Goal: Information Seeking & Learning: Learn about a topic

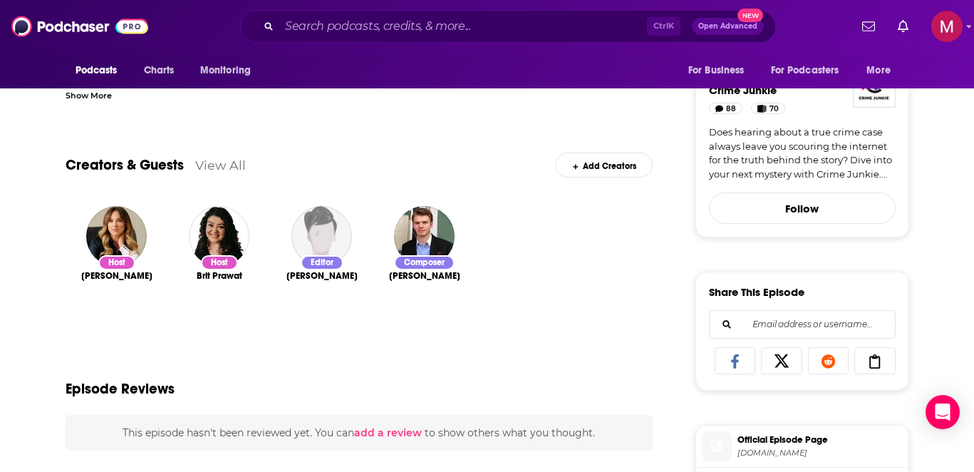
scroll to position [428, 0]
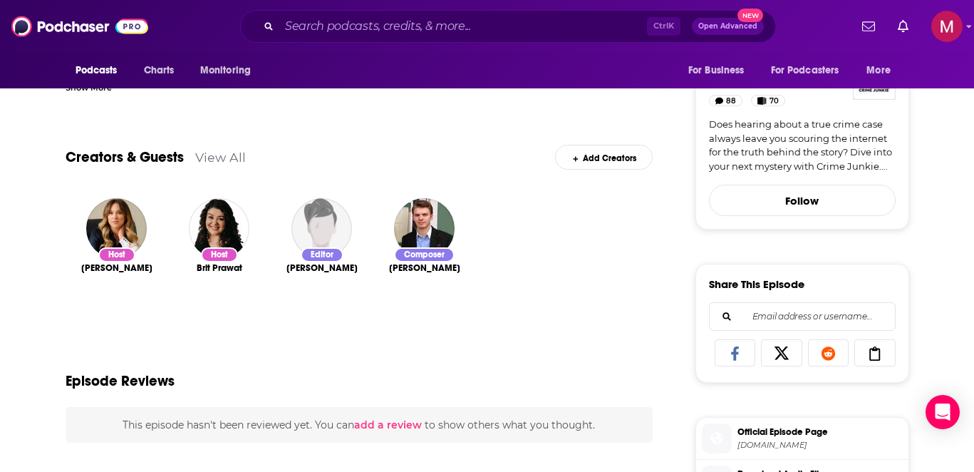
click at [234, 161] on link "View All" at bounding box center [220, 157] width 51 height 15
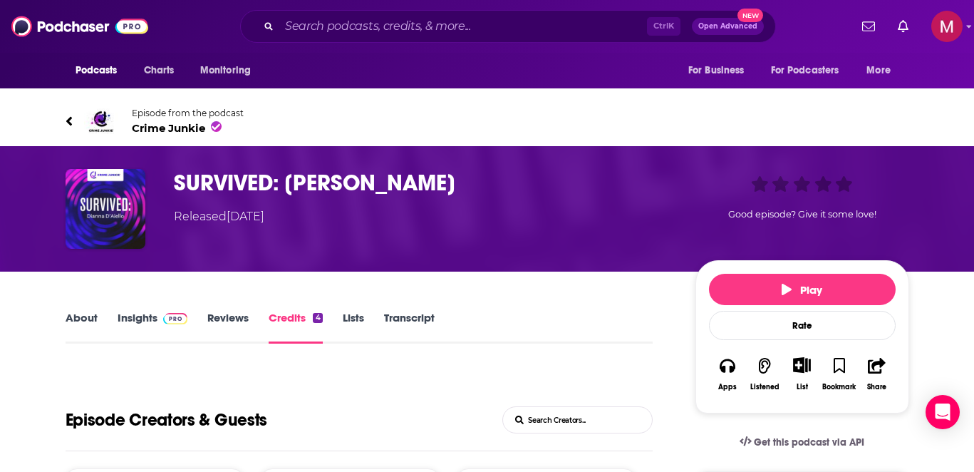
click at [75, 113] on link "Episode from the podcast Crime Junkie" at bounding box center [488, 121] width 844 height 34
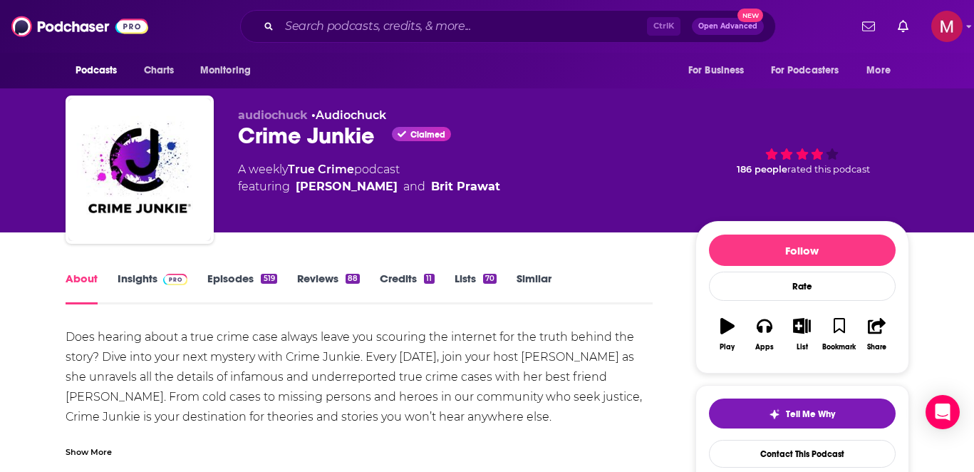
click at [307, 132] on div "Crime Junkie Claimed" at bounding box center [455, 136] width 435 height 28
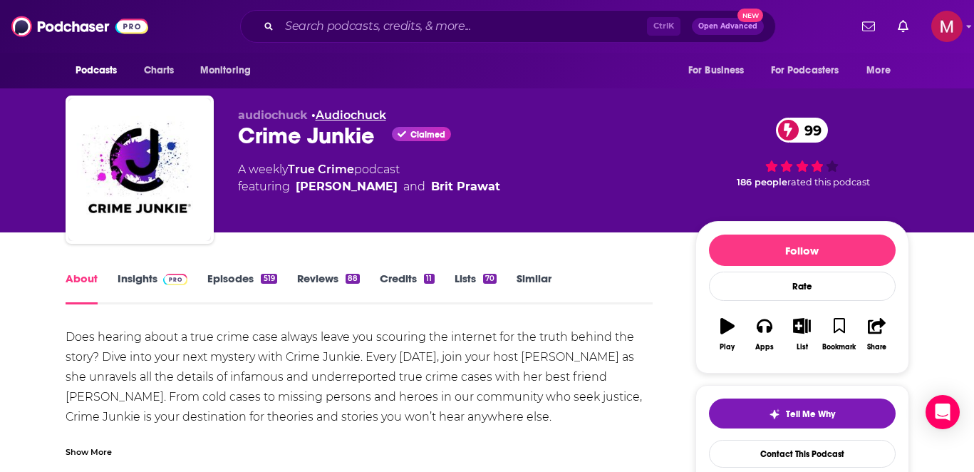
click at [344, 113] on link "Audiochuck" at bounding box center [351, 115] width 71 height 14
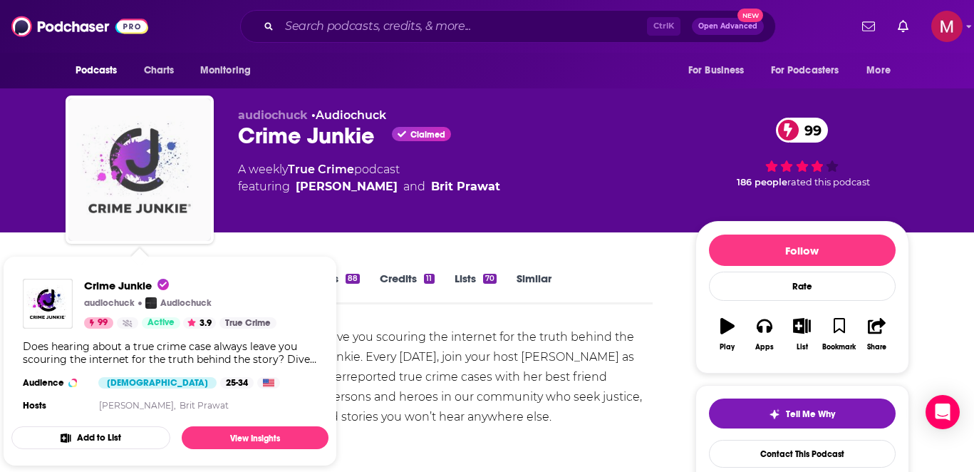
click at [157, 140] on img "Crime Junkie" at bounding box center [139, 169] width 143 height 143
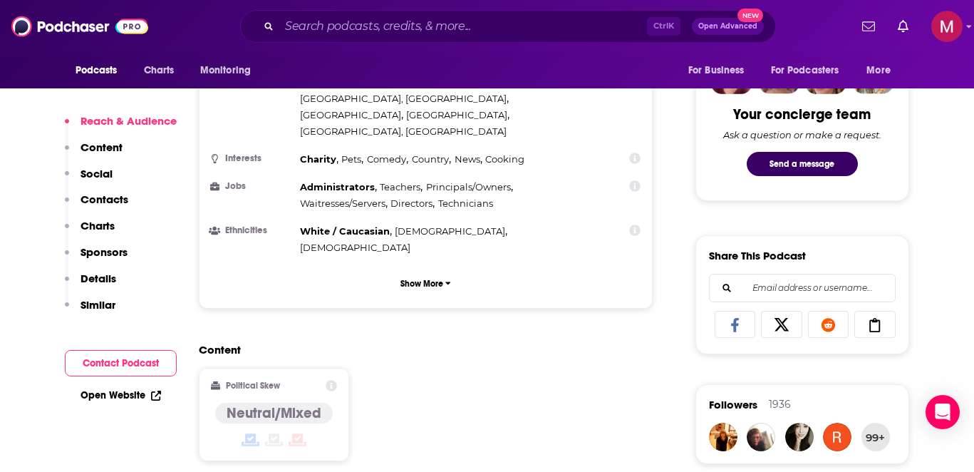
scroll to position [1112, 0]
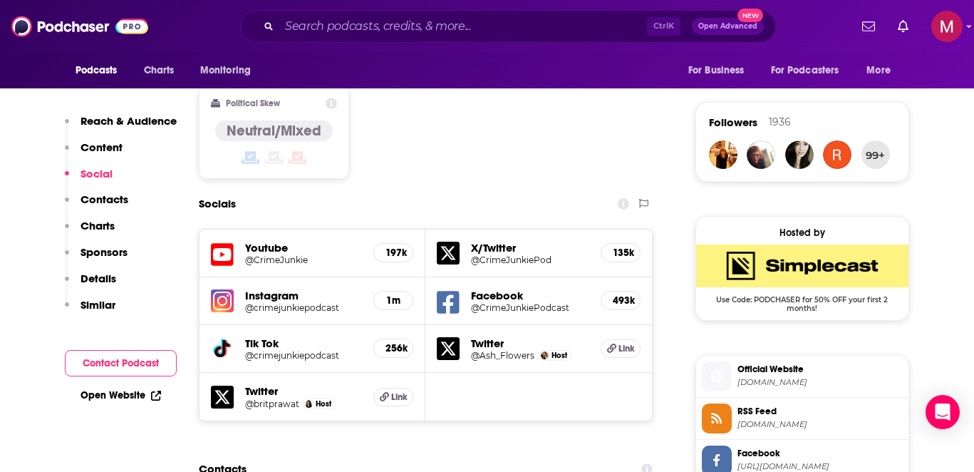
click at [100, 204] on p "Contacts" at bounding box center [105, 199] width 48 height 14
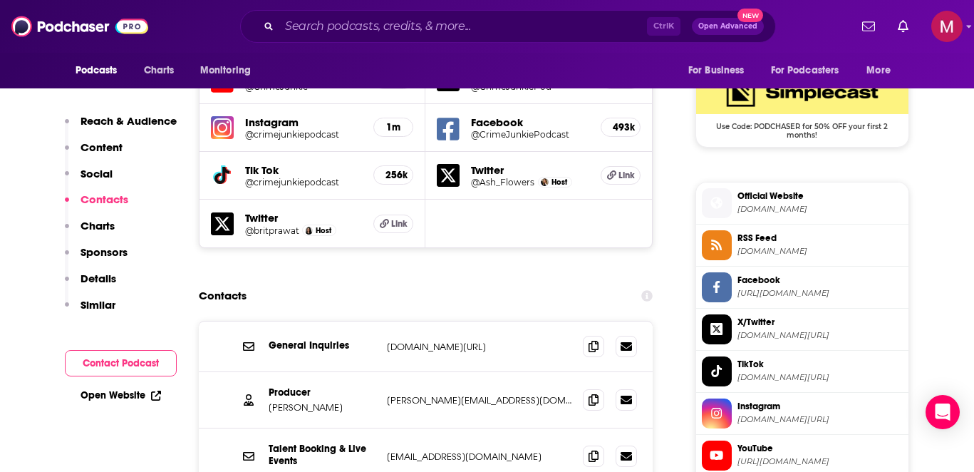
click at [105, 223] on p "Charts" at bounding box center [98, 226] width 34 height 14
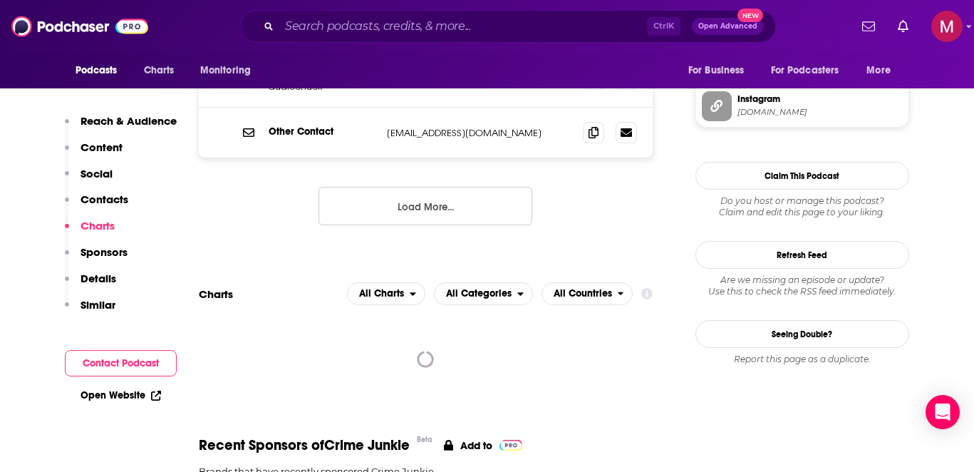
click at [107, 295] on button "Details" at bounding box center [90, 285] width 51 height 26
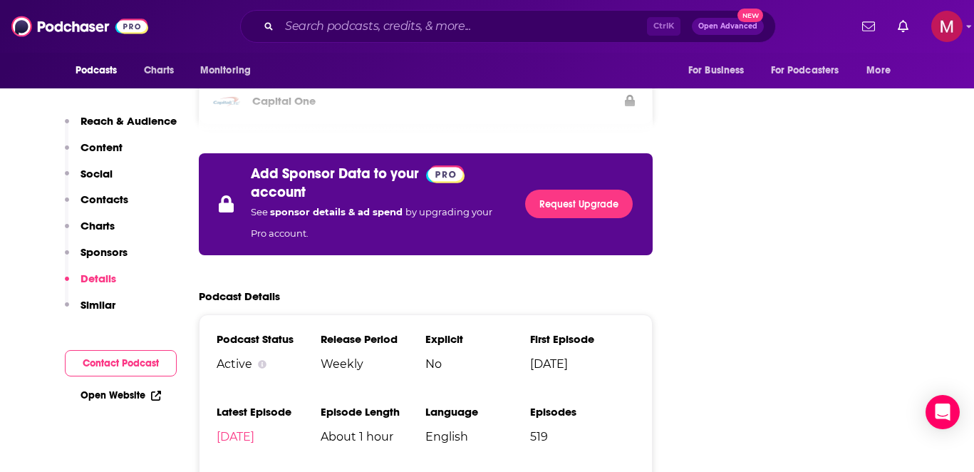
click at [107, 307] on p "Similar" at bounding box center [98, 305] width 35 height 14
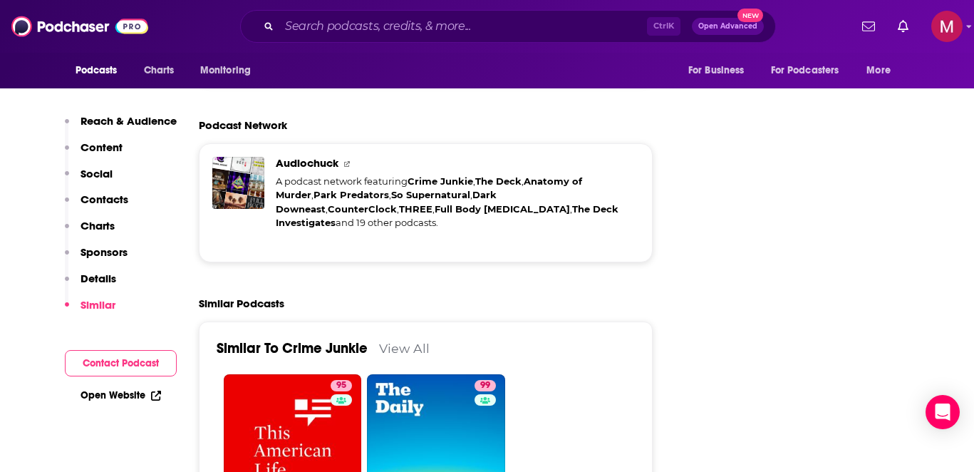
click at [94, 117] on p "Reach & Audience" at bounding box center [129, 121] width 96 height 14
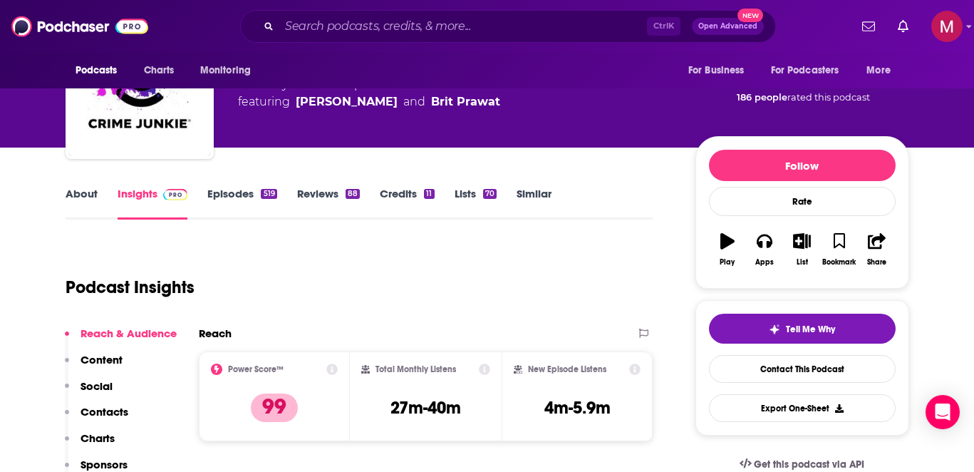
scroll to position [0, 0]
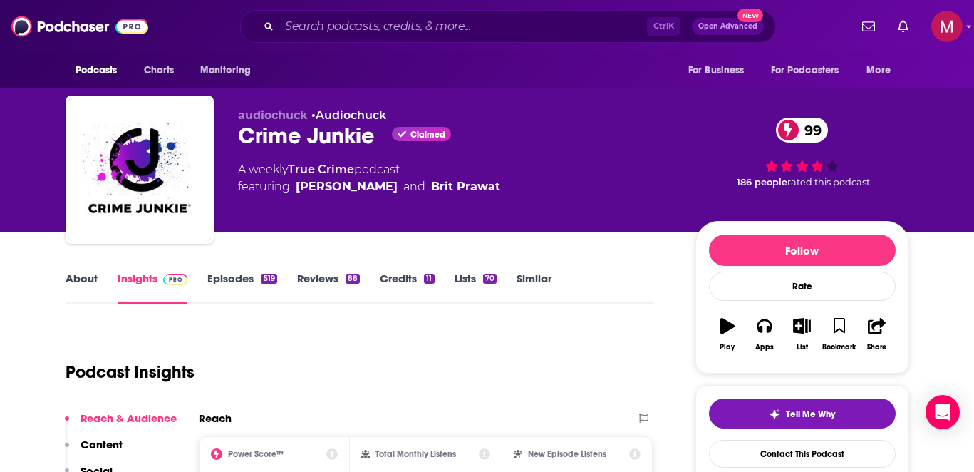
click at [409, 281] on link "Credits 11" at bounding box center [407, 288] width 54 height 33
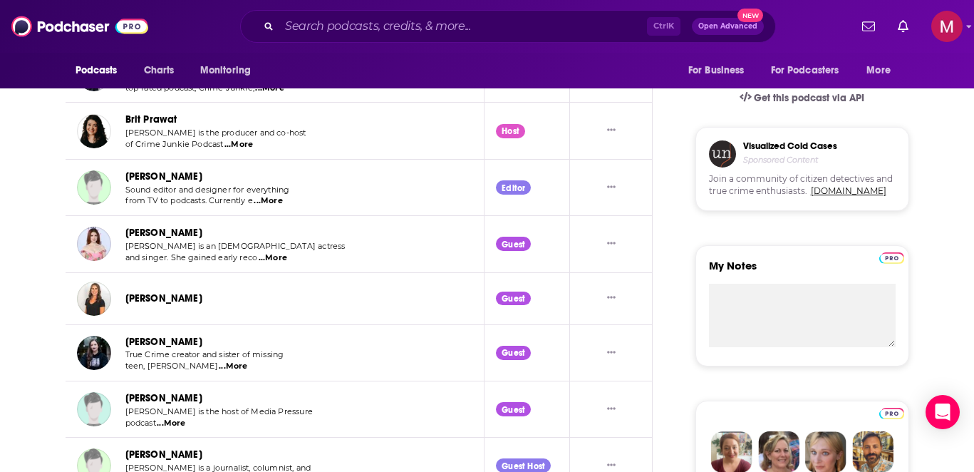
scroll to position [342, 0]
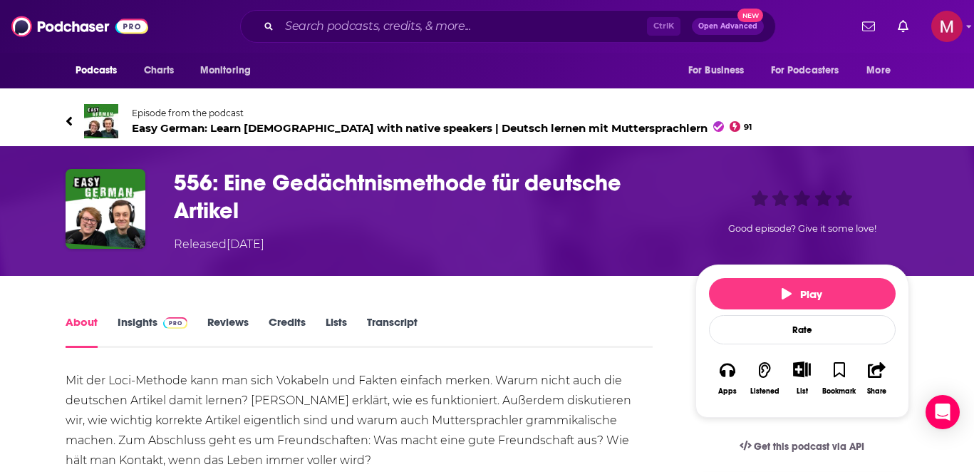
click at [98, 125] on img at bounding box center [101, 121] width 34 height 34
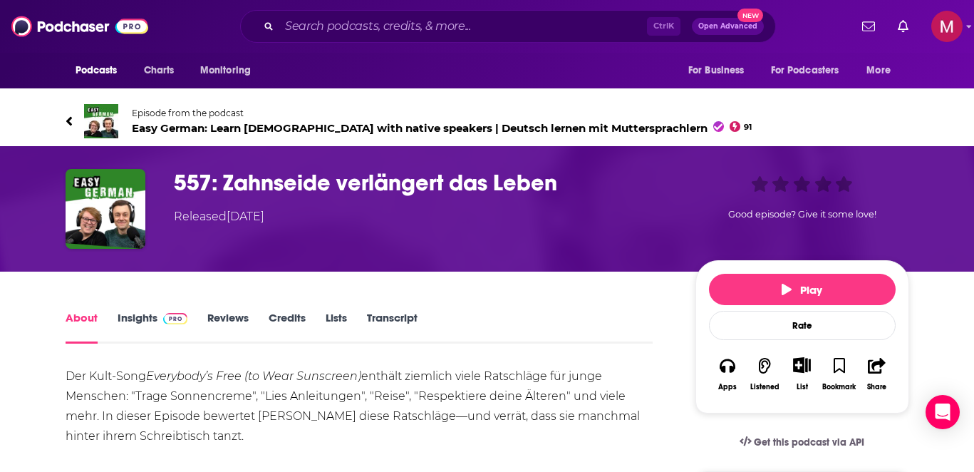
click at [298, 319] on link "Credits" at bounding box center [287, 327] width 37 height 33
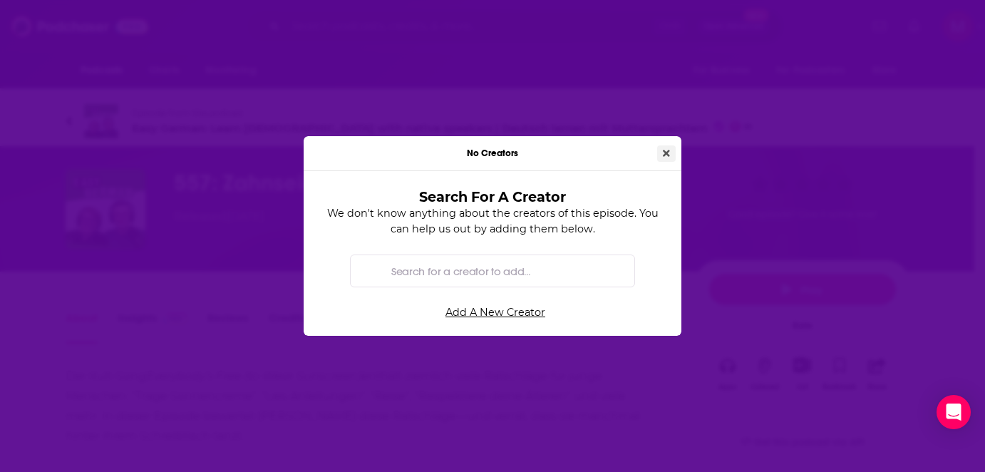
click at [672, 156] on button "Close" at bounding box center [666, 153] width 19 height 16
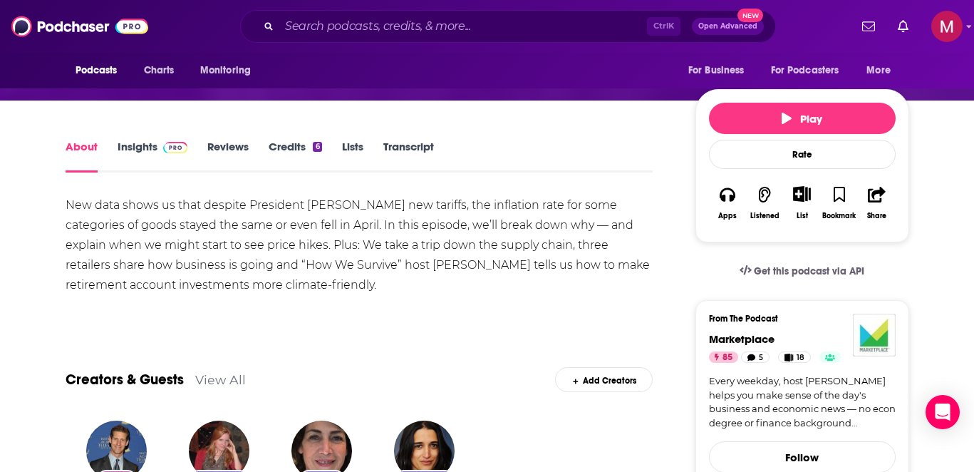
scroll to position [257, 0]
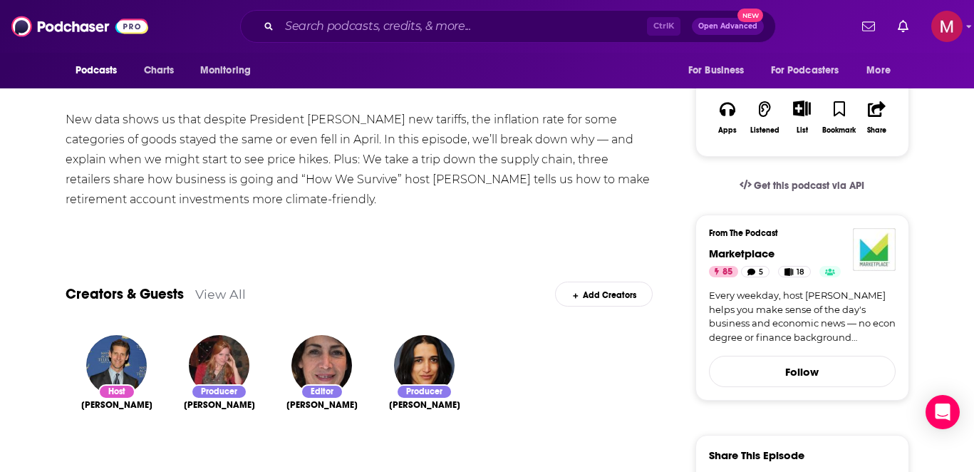
click at [212, 296] on link "View All" at bounding box center [220, 293] width 51 height 15
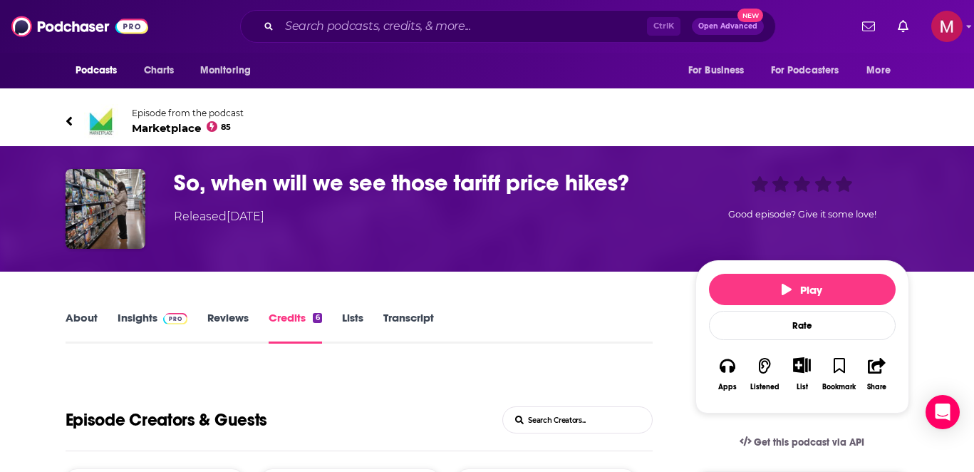
click at [413, 331] on link "Transcript" at bounding box center [408, 327] width 51 height 33
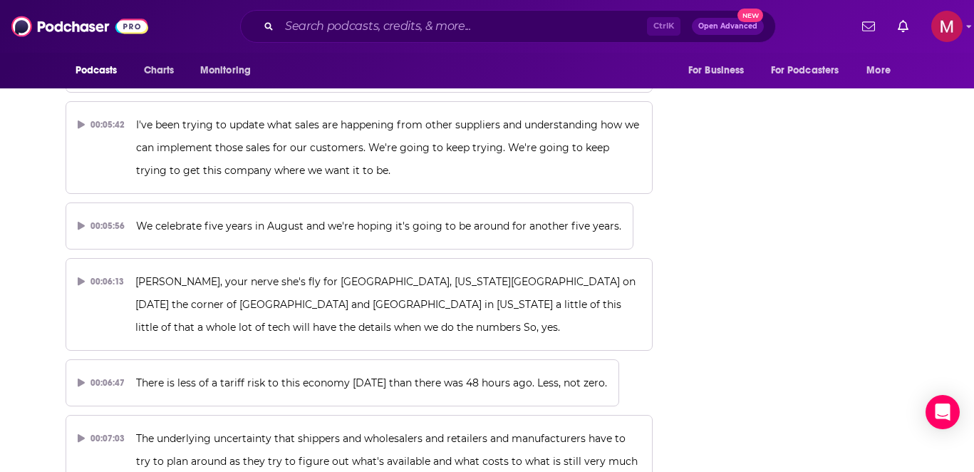
scroll to position [2063, 0]
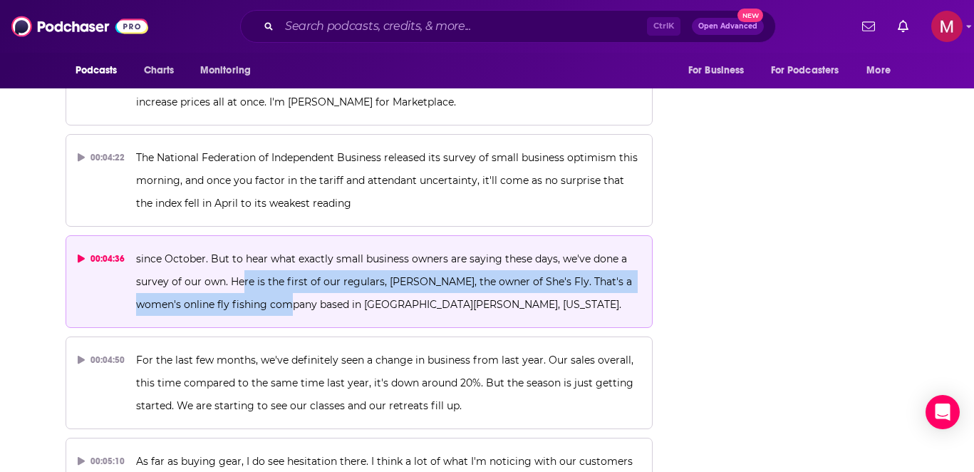
drag, startPoint x: 242, startPoint y: 232, endPoint x: 294, endPoint y: 254, distance: 56.8
click at [294, 254] on span "since October. But to hear what exactly small business owners are saying these …" at bounding box center [385, 281] width 499 height 58
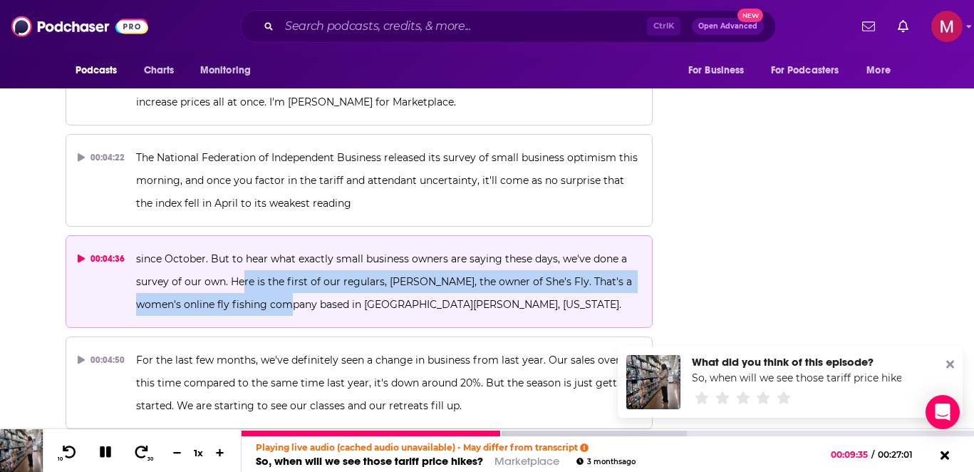
click at [106, 452] on icon at bounding box center [105, 451] width 11 height 11
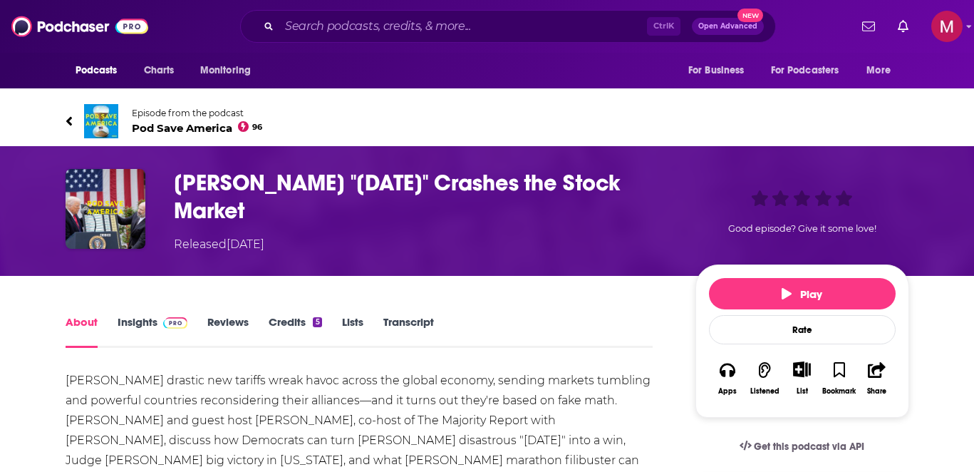
click at [98, 121] on img at bounding box center [101, 121] width 34 height 34
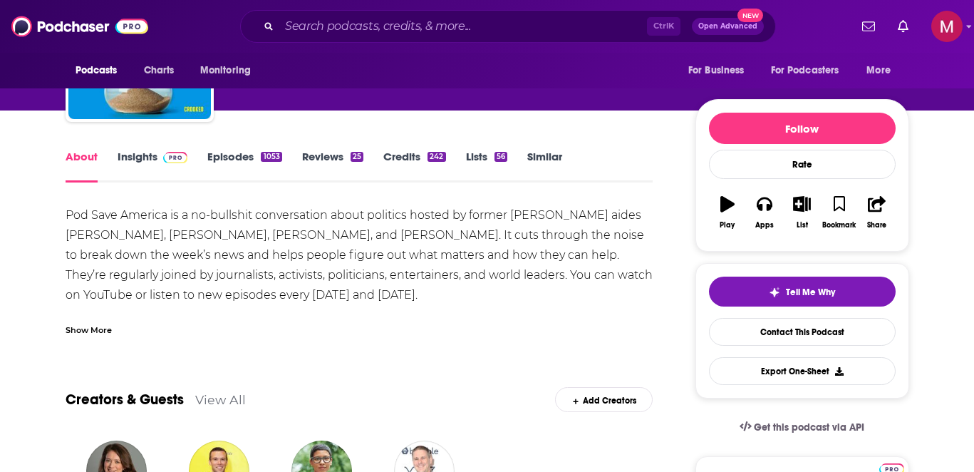
scroll to position [86, 0]
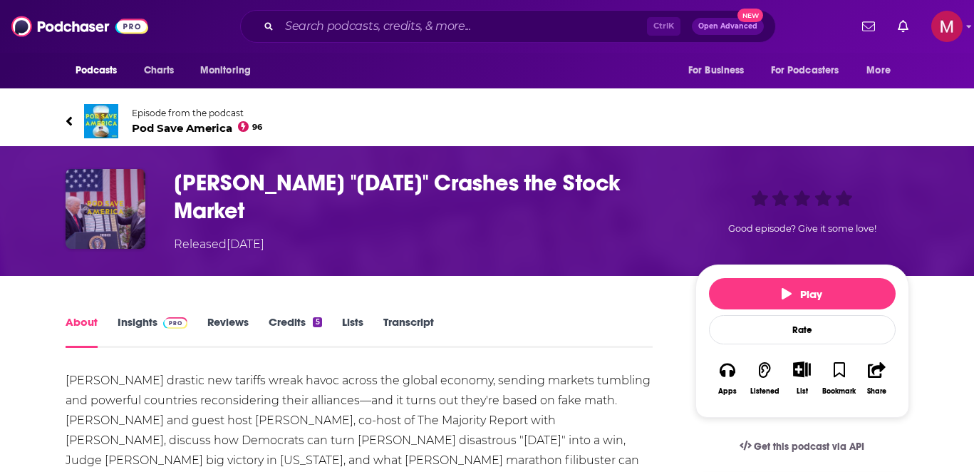
click at [106, 222] on img at bounding box center [106, 209] width 80 height 80
click at [103, 118] on img at bounding box center [101, 121] width 34 height 34
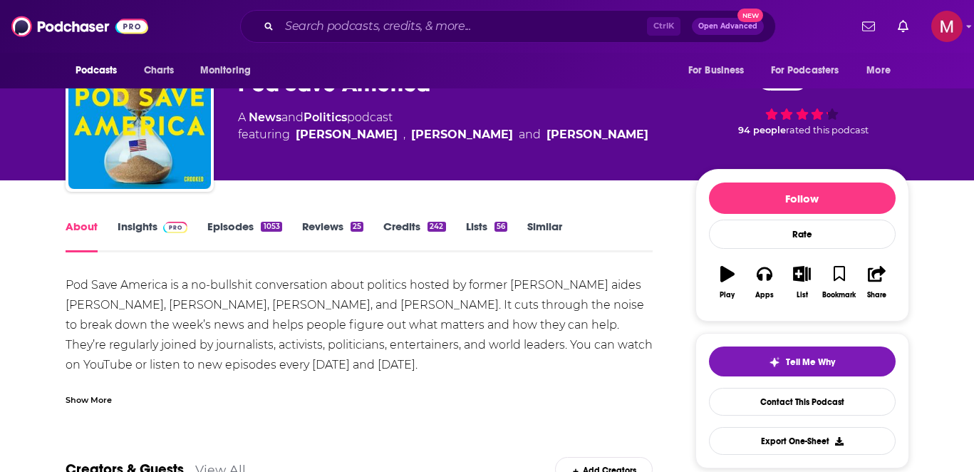
scroll to position [86, 0]
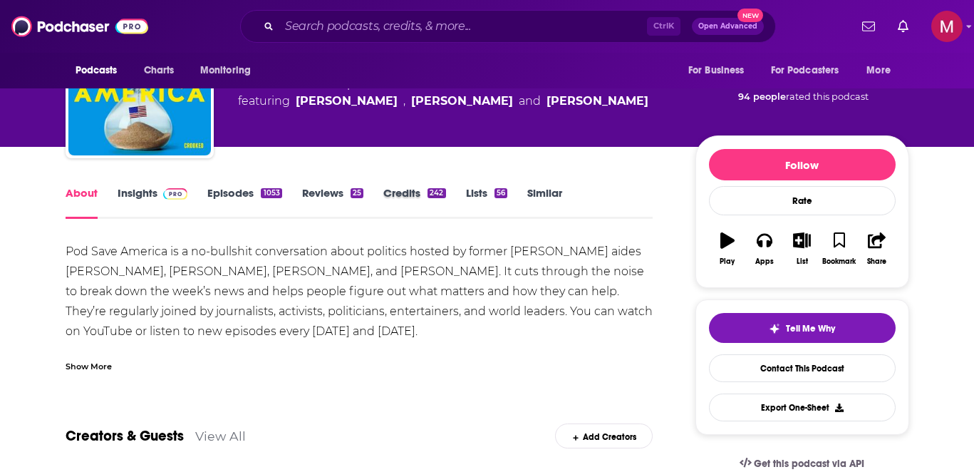
click at [465, 195] on div "About Insights Episodes 1053 Reviews 25 Credits 242 Lists 56 Similar" at bounding box center [360, 201] width 588 height 35
click at [481, 195] on link "Lists 56" at bounding box center [486, 202] width 41 height 33
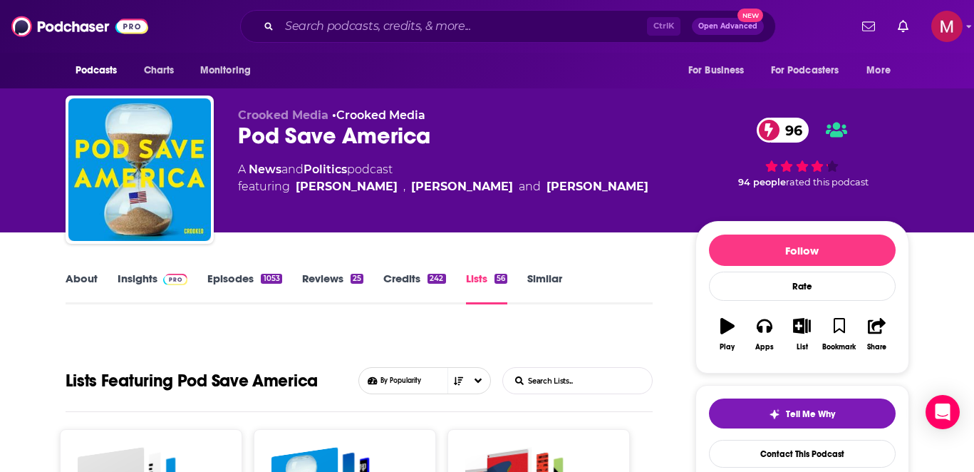
click at [419, 279] on link "Credits 242" at bounding box center [414, 288] width 62 height 33
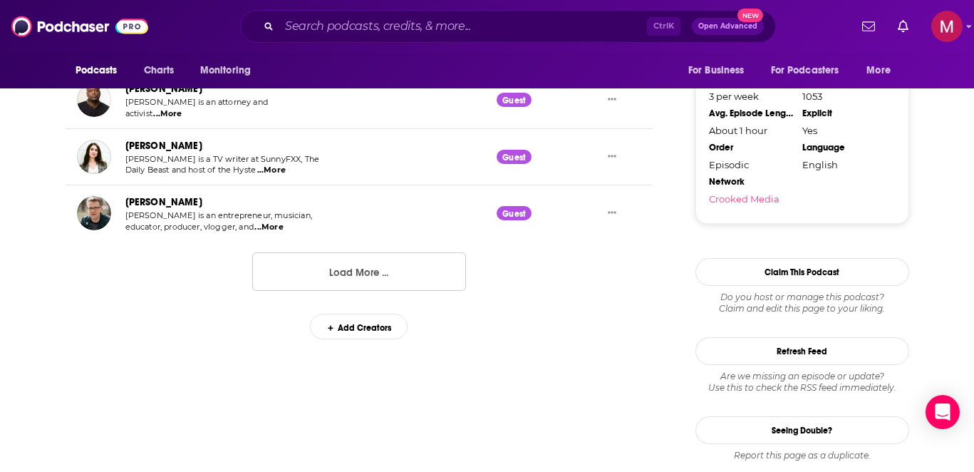
scroll to position [1670, 0]
click at [370, 272] on button "Load More ..." at bounding box center [359, 271] width 214 height 38
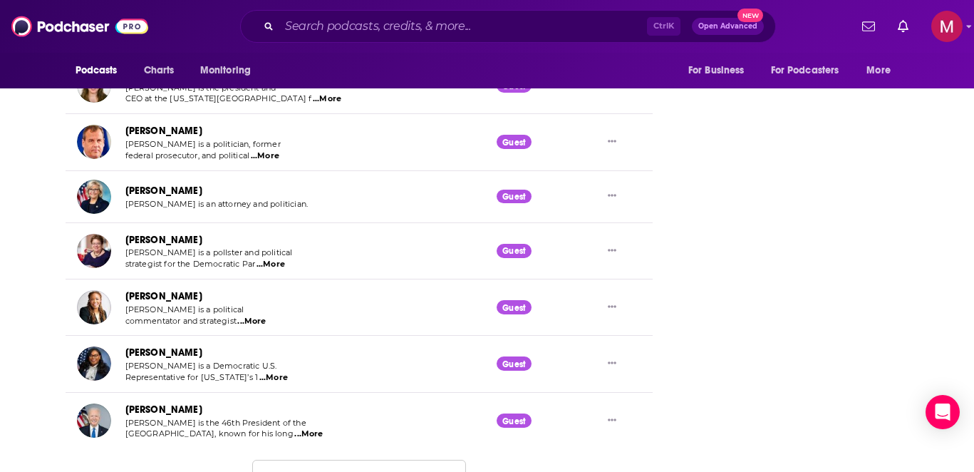
scroll to position [2943, 0]
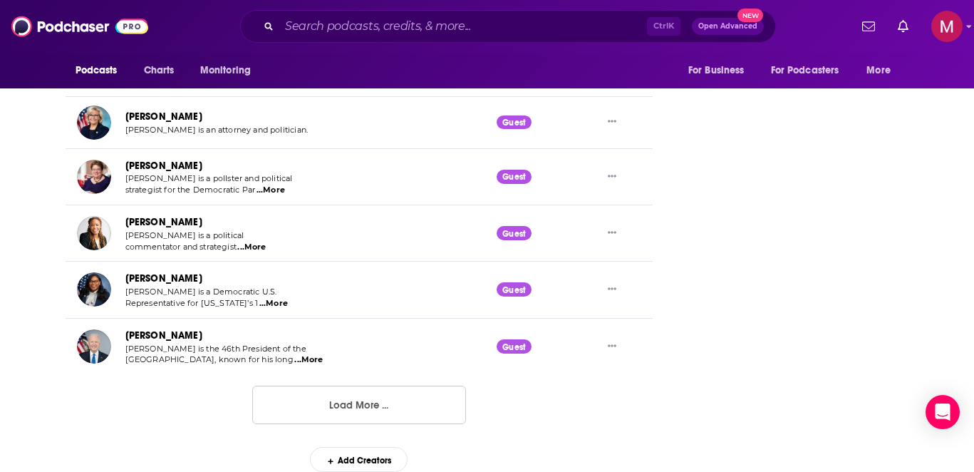
click at [336, 403] on button "Load More ..." at bounding box center [359, 405] width 214 height 38
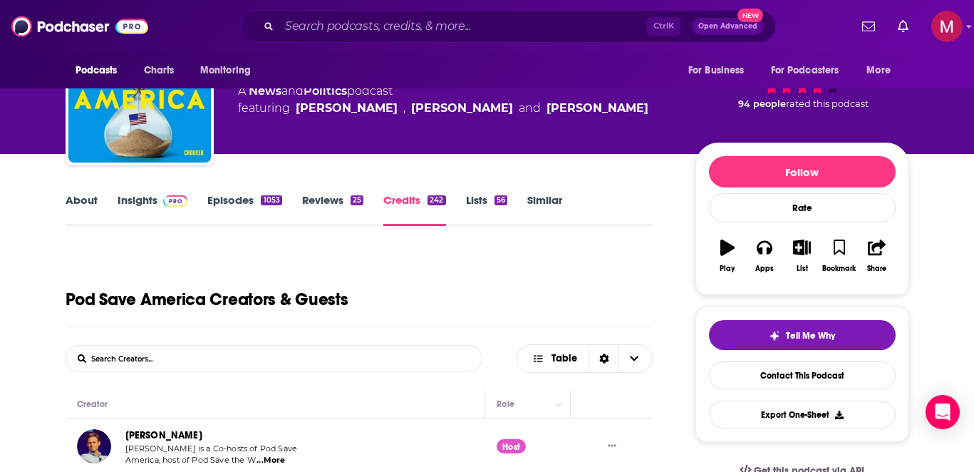
scroll to position [56, 0]
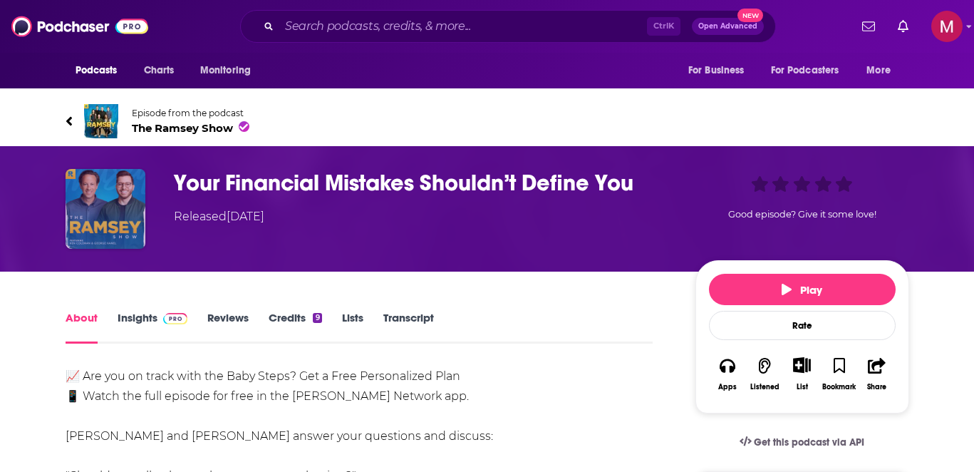
click at [112, 200] on img "Your Financial Mistakes Shouldn’t Define You" at bounding box center [106, 209] width 80 height 80
click at [108, 207] on img "Your Financial Mistakes Shouldn’t Define You" at bounding box center [106, 209] width 80 height 80
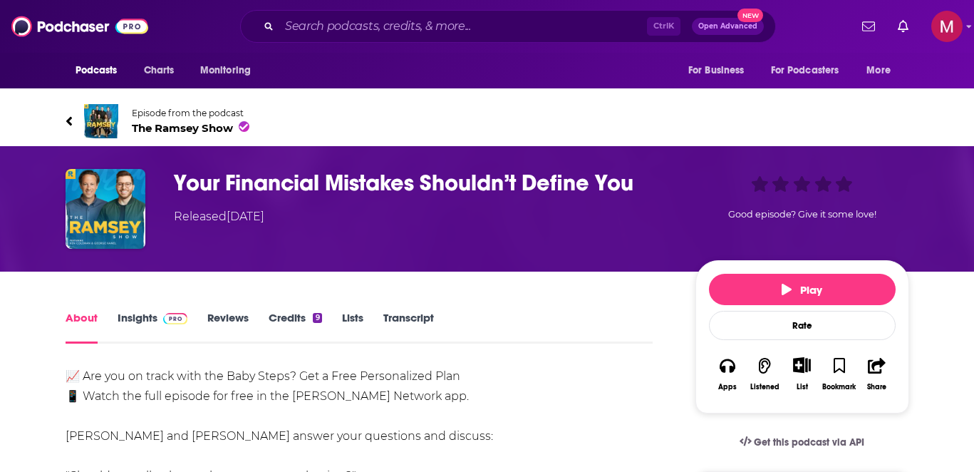
click at [108, 110] on img at bounding box center [101, 121] width 34 height 34
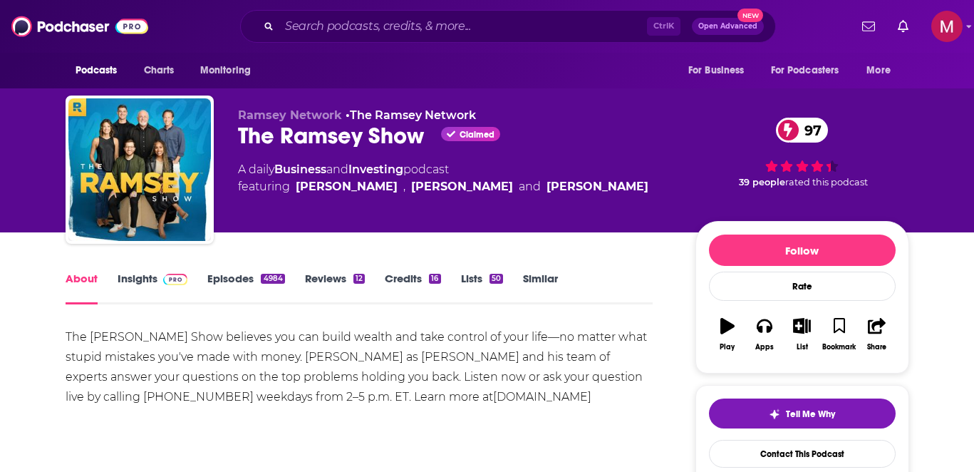
click at [418, 276] on link "Credits 16" at bounding box center [413, 288] width 56 height 33
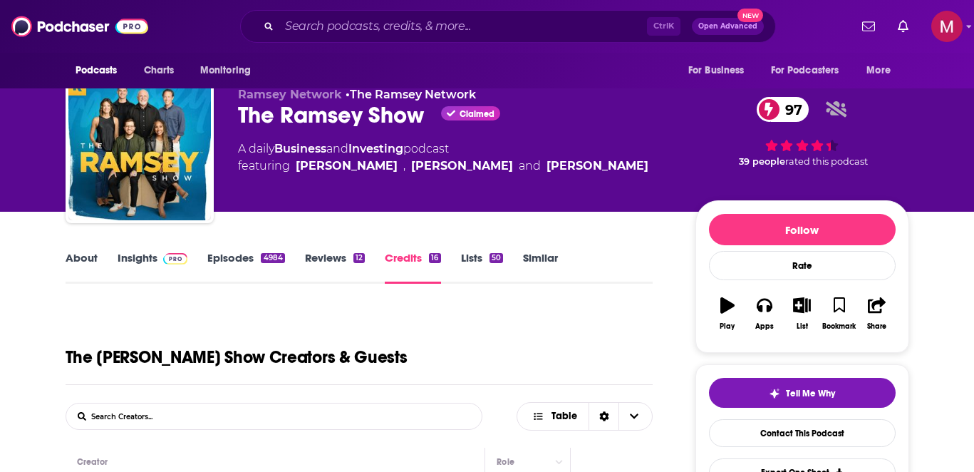
scroll to position [257, 0]
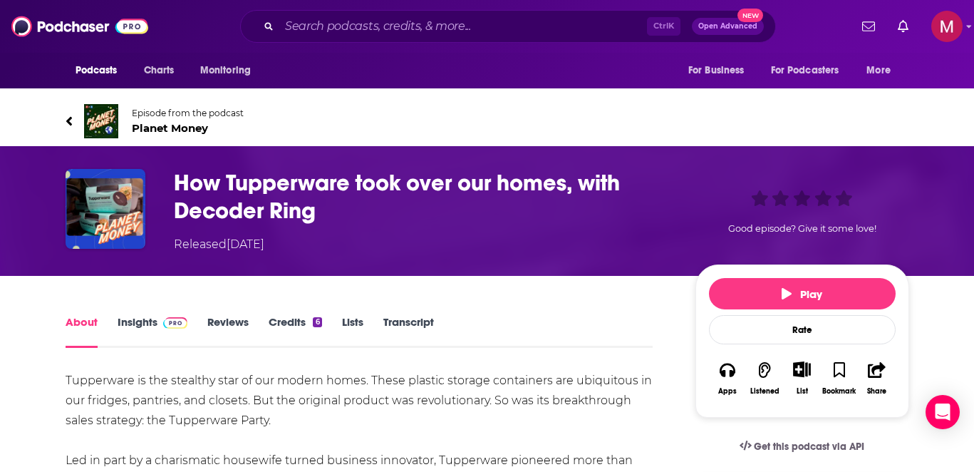
click at [100, 115] on img at bounding box center [101, 121] width 34 height 34
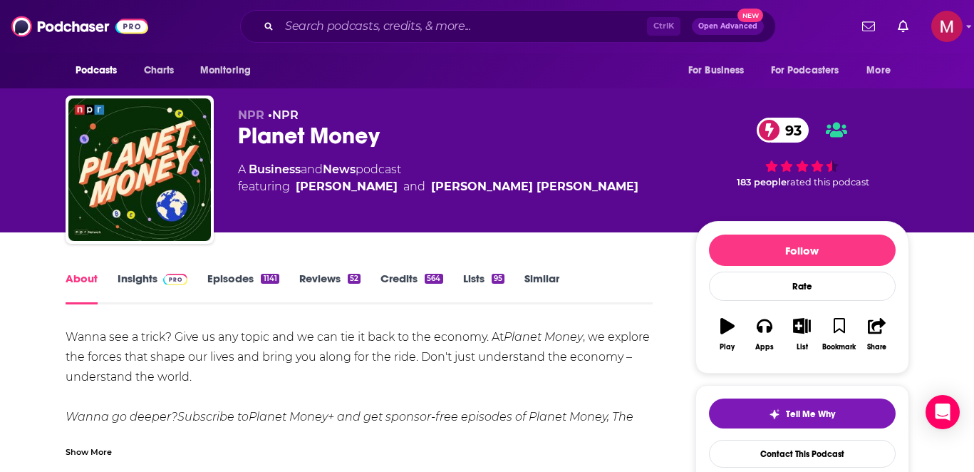
click at [413, 280] on link "Credits 564" at bounding box center [412, 288] width 62 height 33
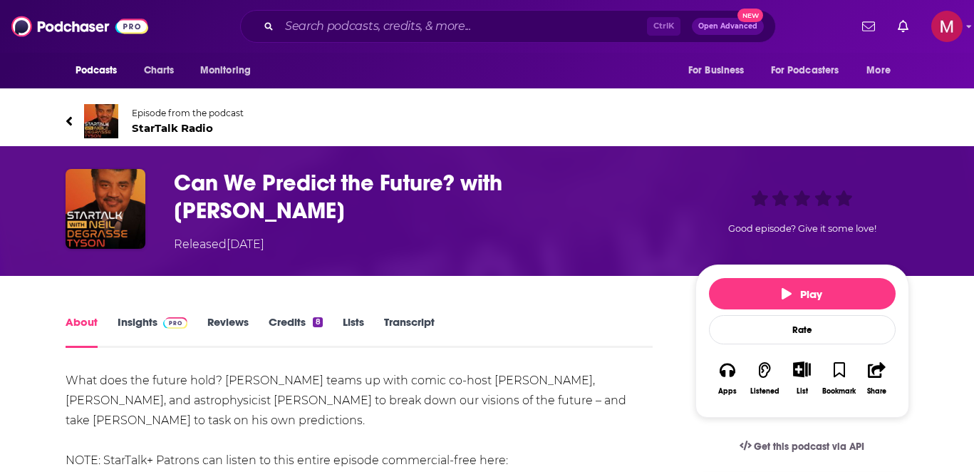
click at [105, 113] on img at bounding box center [101, 121] width 34 height 34
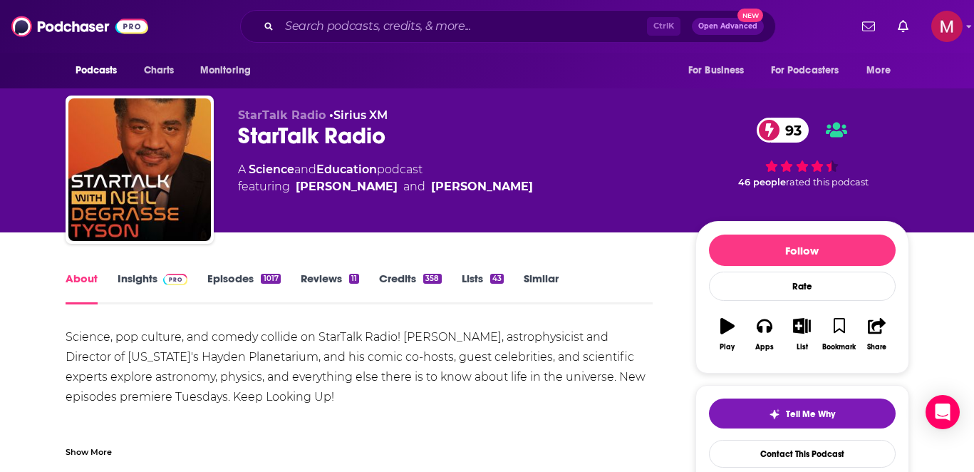
click at [402, 276] on link "Credits 358" at bounding box center [410, 288] width 62 height 33
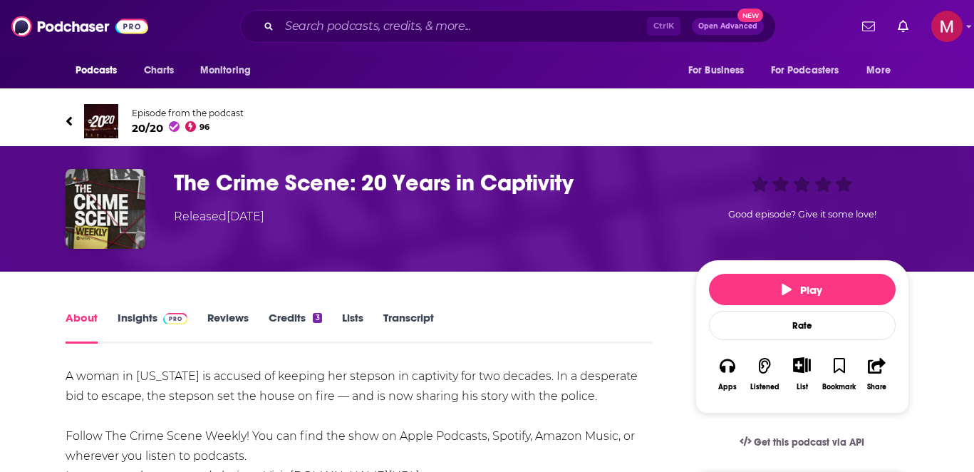
click at [110, 115] on img at bounding box center [101, 121] width 34 height 34
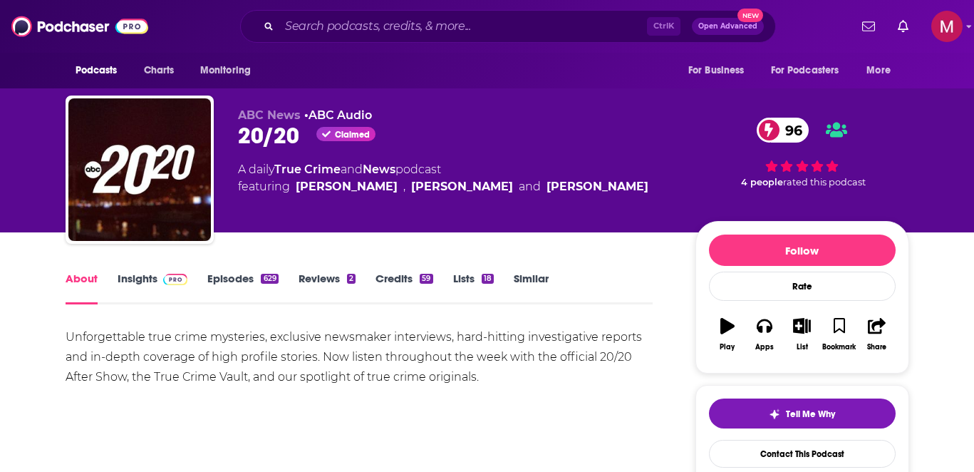
click at [396, 282] on link "Credits 59" at bounding box center [404, 288] width 57 height 33
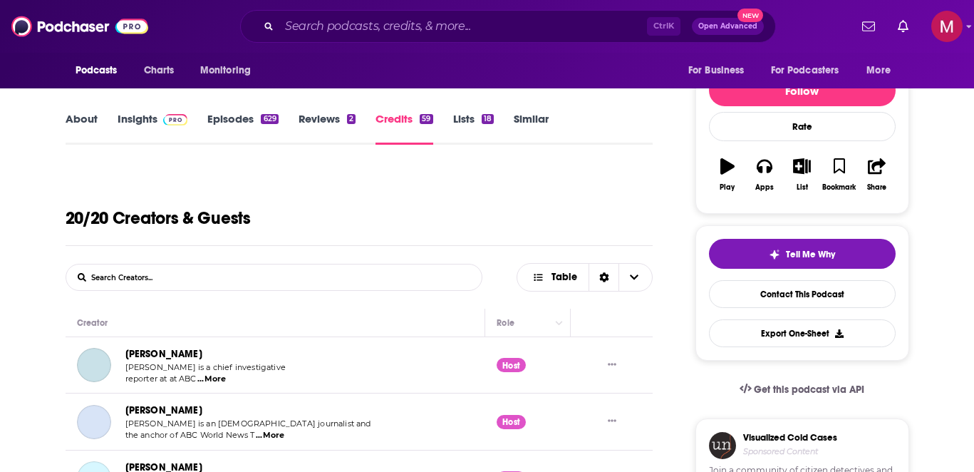
scroll to position [171, 0]
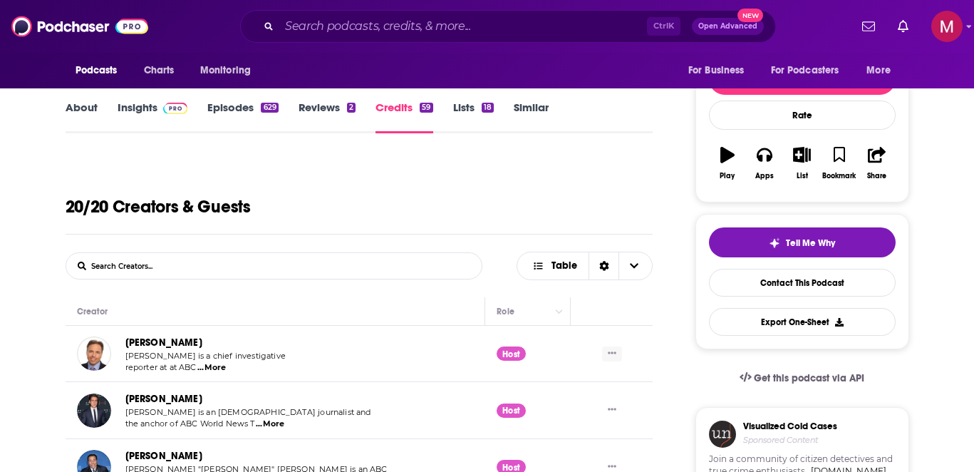
click at [619, 350] on button "Show More Button" at bounding box center [612, 353] width 20 height 15
click at [562, 271] on span "Table" at bounding box center [565, 266] width 26 height 10
click at [602, 268] on icon "Sort Direction" at bounding box center [603, 266] width 9 height 10
click at [424, 224] on div "20/20 Creators & Guests" at bounding box center [360, 195] width 588 height 78
click at [611, 263] on div "Sort Direction" at bounding box center [604, 265] width 30 height 27
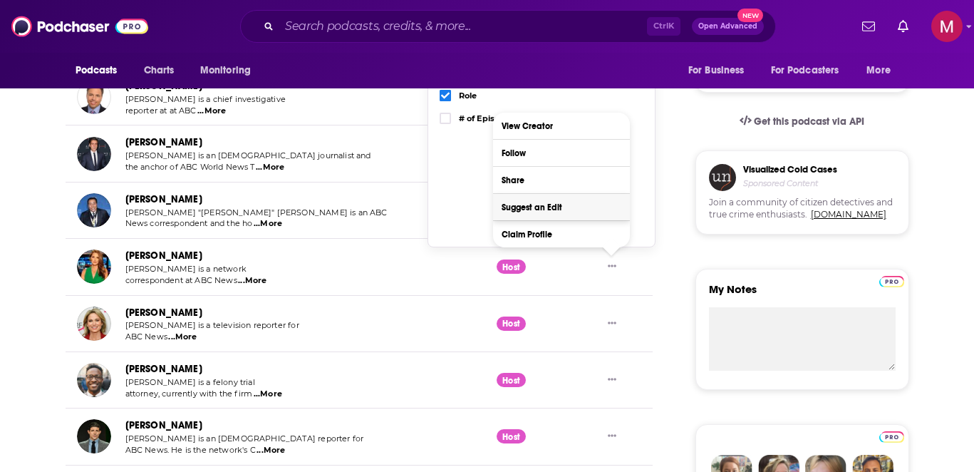
scroll to position [257, 0]
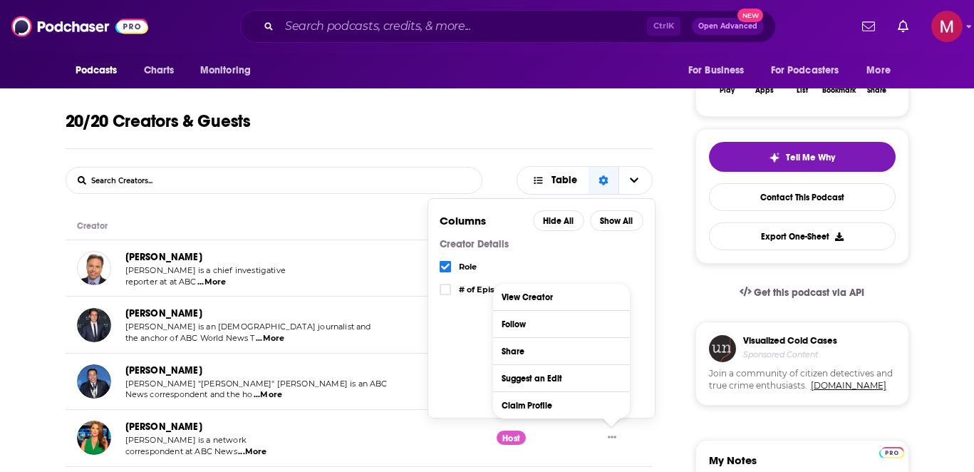
click at [301, 180] on form "List Search Input Search Creators..." at bounding box center [274, 180] width 417 height 27
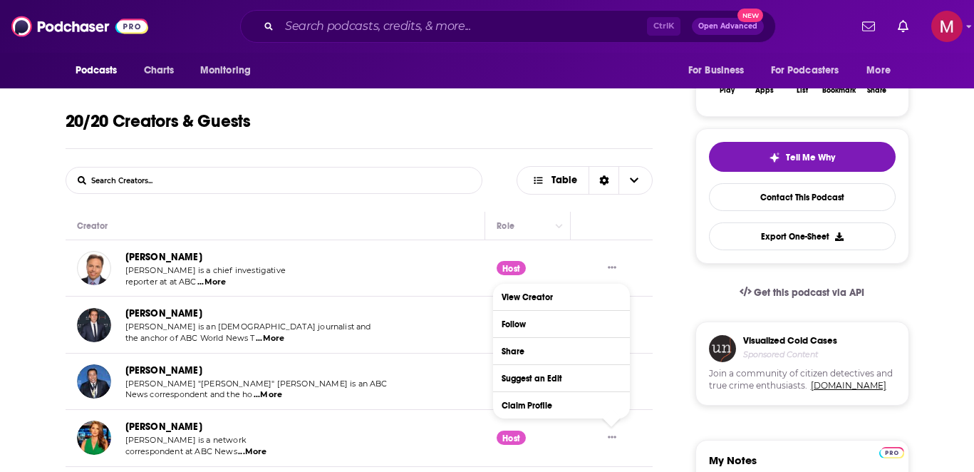
click at [289, 175] on form "List Search Input Search Creators..." at bounding box center [274, 180] width 417 height 27
click at [517, 263] on div "Host" at bounding box center [511, 268] width 29 height 14
click at [539, 232] on button "Move" at bounding box center [527, 225] width 62 height 17
click at [549, 232] on button "Move" at bounding box center [527, 225] width 62 height 17
click at [562, 223] on button "Column Actions" at bounding box center [558, 225] width 17 height 17
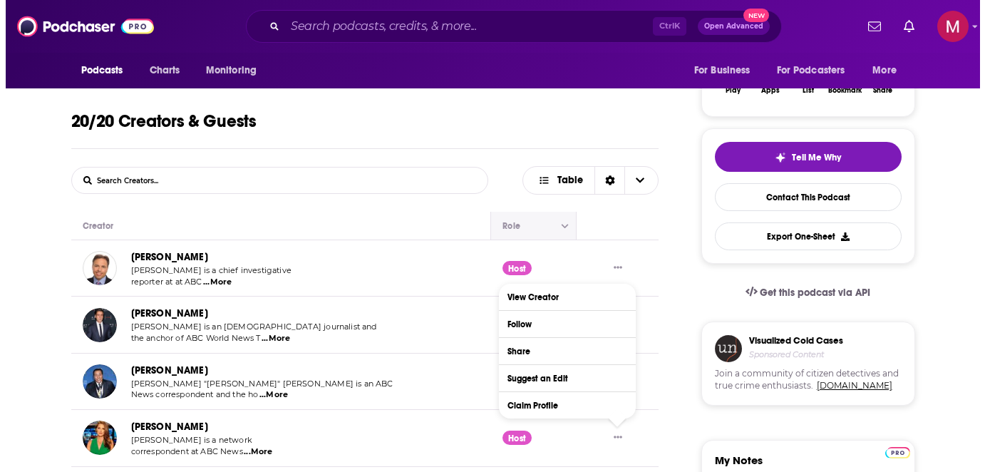
scroll to position [0, 0]
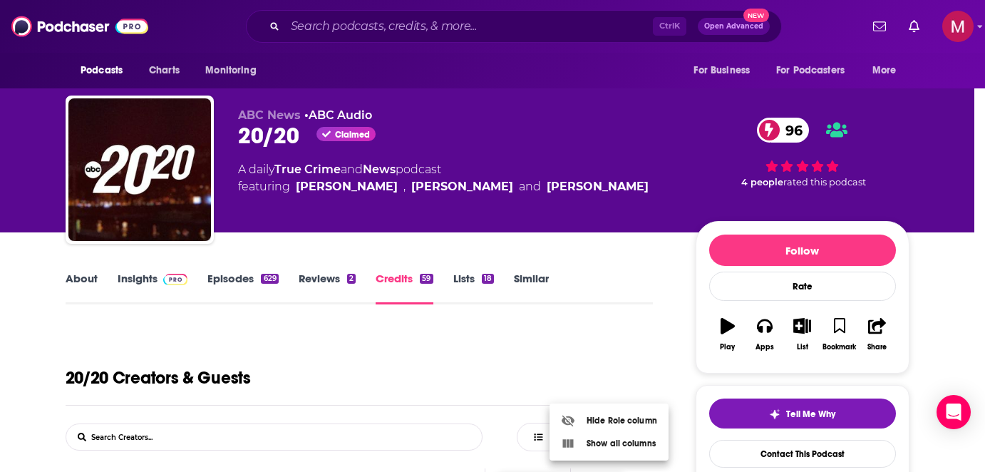
click at [611, 359] on div at bounding box center [492, 236] width 985 height 472
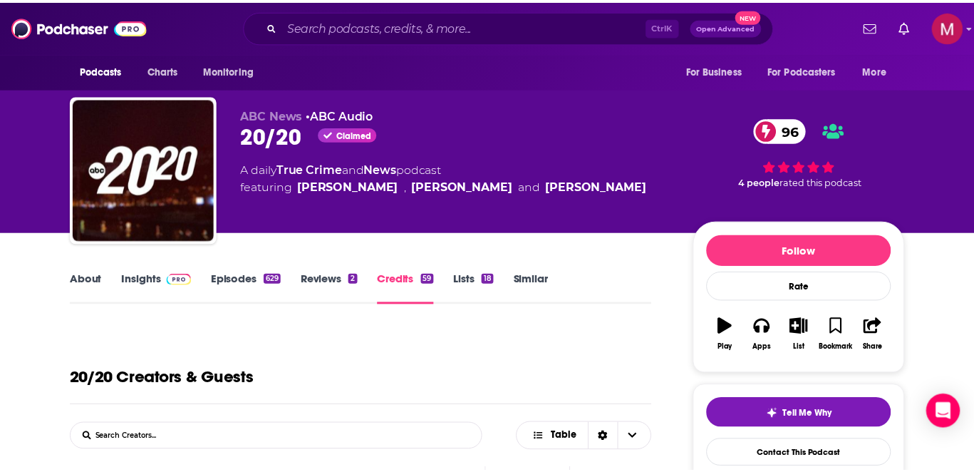
scroll to position [247, 0]
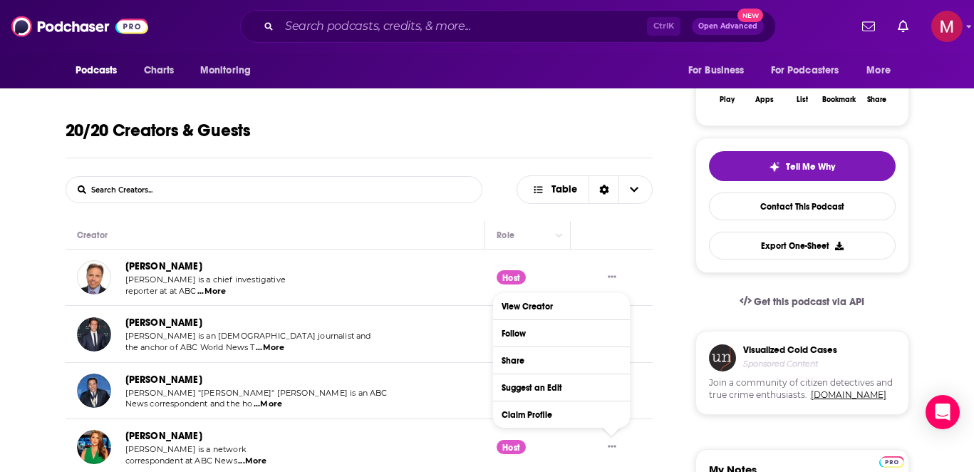
click at [532, 356] on button "Share" at bounding box center [561, 360] width 137 height 26
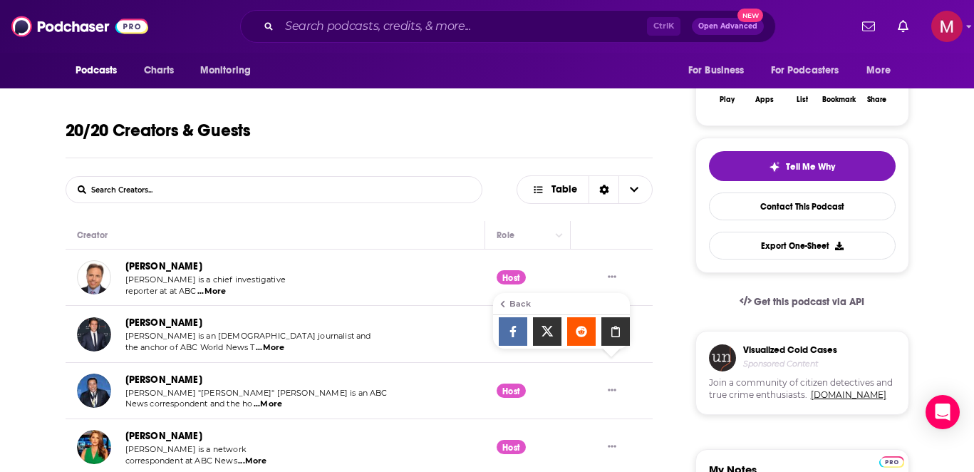
click at [508, 311] on span "Back" at bounding box center [562, 303] width 135 height 19
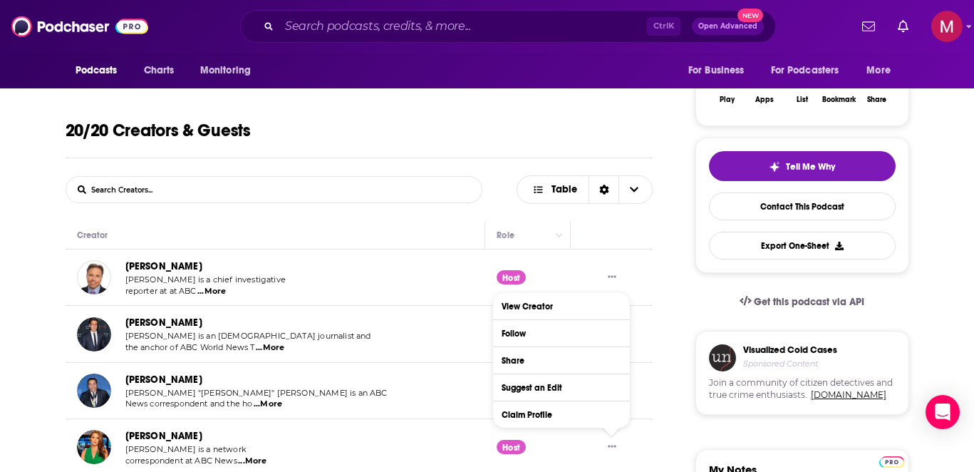
click at [494, 190] on div "List Search Input Search Creators... Table" at bounding box center [360, 189] width 588 height 29
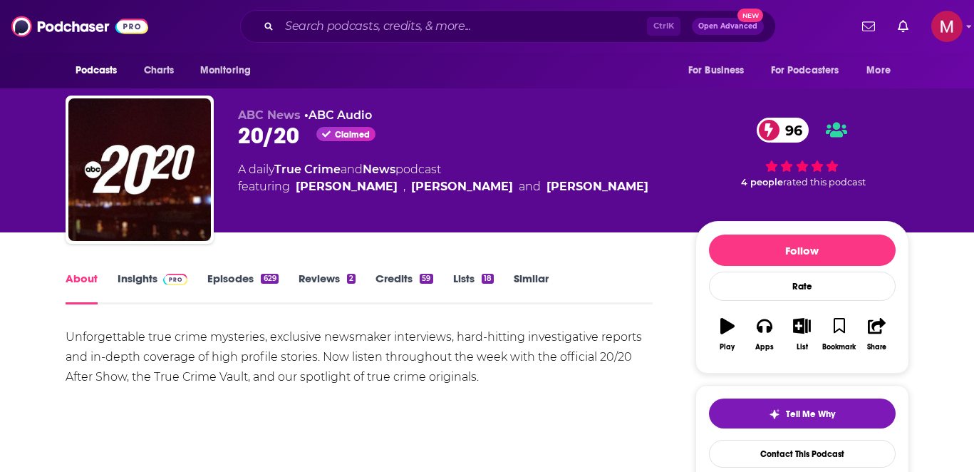
click at [413, 277] on link "Credits 59" at bounding box center [404, 288] width 57 height 33
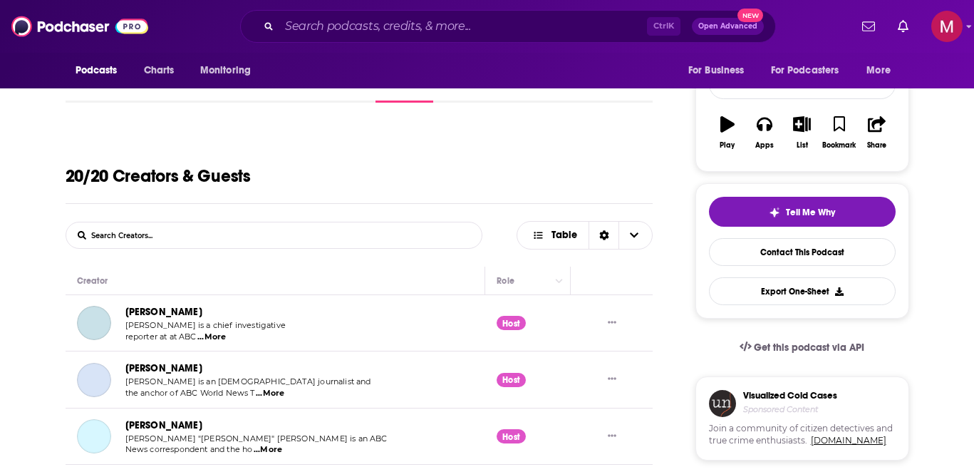
scroll to position [257, 0]
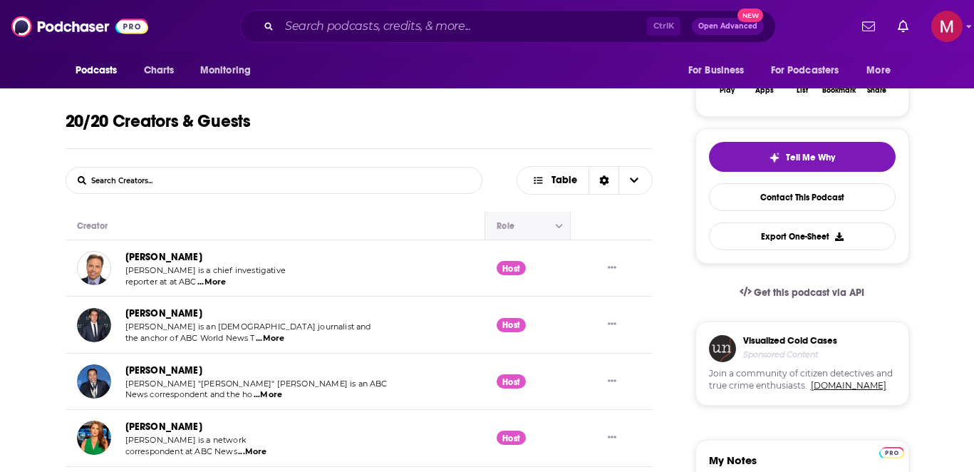
click at [543, 232] on button "Move" at bounding box center [527, 225] width 62 height 17
click at [563, 225] on button "Column Actions" at bounding box center [558, 225] width 17 height 17
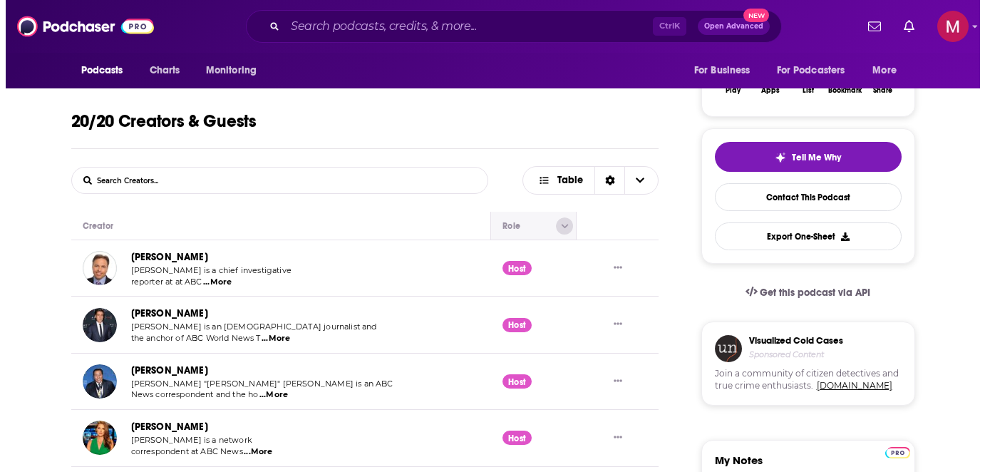
scroll to position [0, 0]
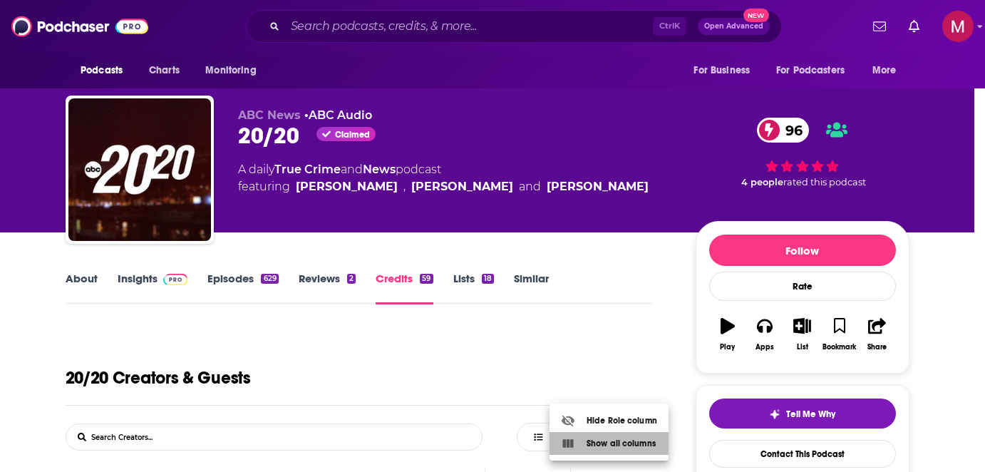
click at [612, 443] on div "Show all columns" at bounding box center [608, 443] width 95 height 14
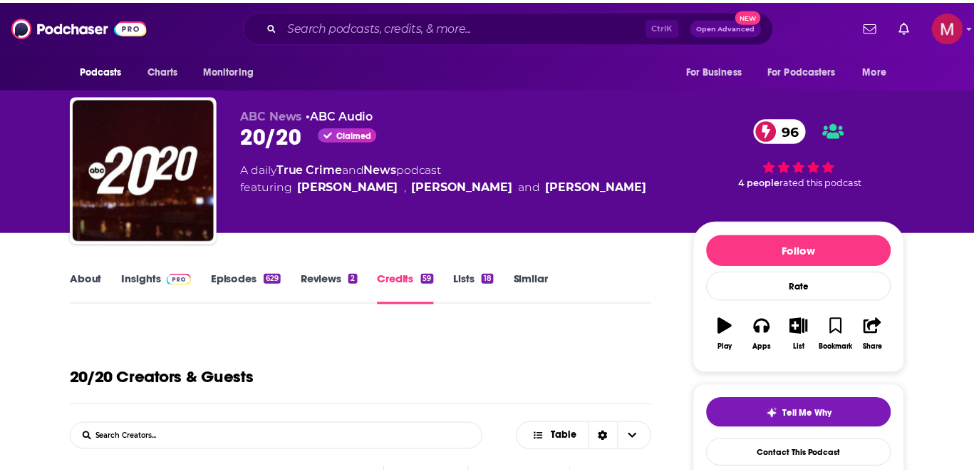
scroll to position [247, 0]
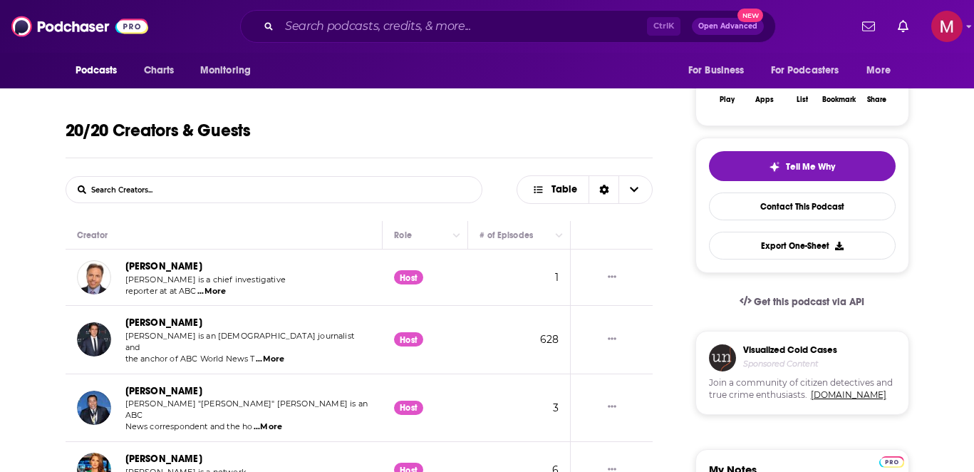
click at [404, 282] on div "Host" at bounding box center [408, 277] width 29 height 14
click at [405, 339] on div "Host" at bounding box center [408, 339] width 29 height 14
click at [316, 191] on form "List Search Input Search Creators..." at bounding box center [274, 189] width 417 height 27
click at [136, 187] on input "List Search Input" at bounding box center [140, 190] width 149 height 26
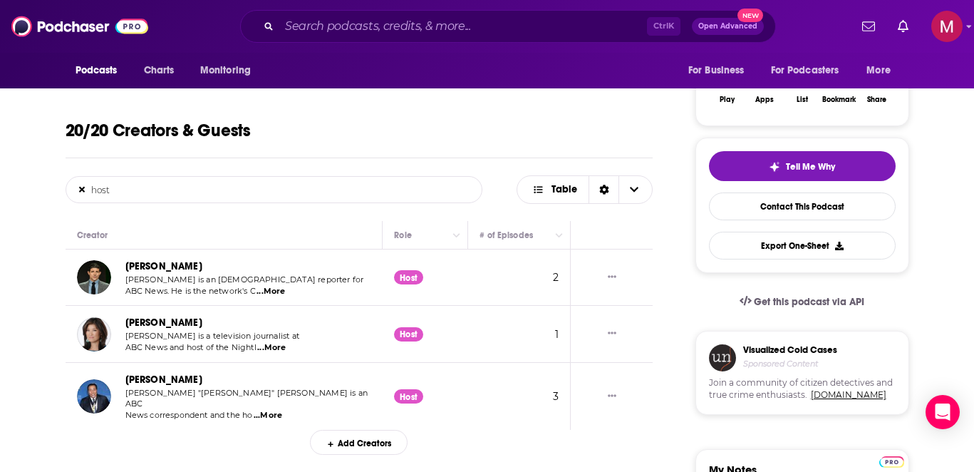
type input "host"
click at [83, 189] on icon at bounding box center [82, 190] width 6 height 6
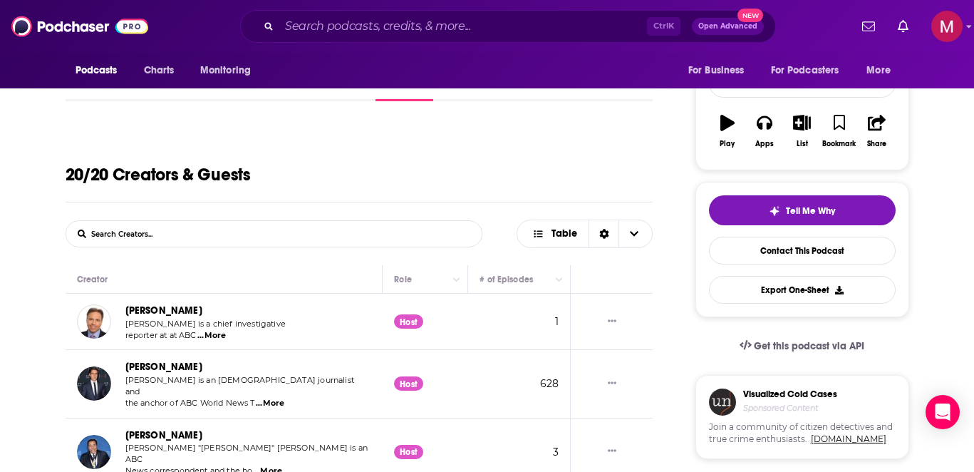
scroll to position [162, 0]
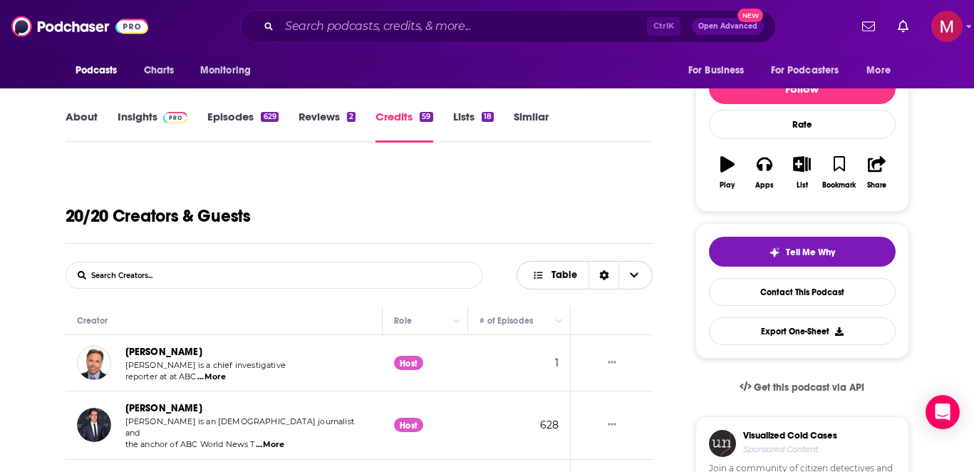
click at [606, 277] on icon "Sort Direction" at bounding box center [603, 275] width 9 height 10
click at [626, 275] on span "Choose View" at bounding box center [634, 275] width 30 height 27
click at [628, 275] on span "Choose View" at bounding box center [634, 275] width 30 height 27
click at [456, 234] on div "20/20 Creators & Guests" at bounding box center [360, 204] width 588 height 78
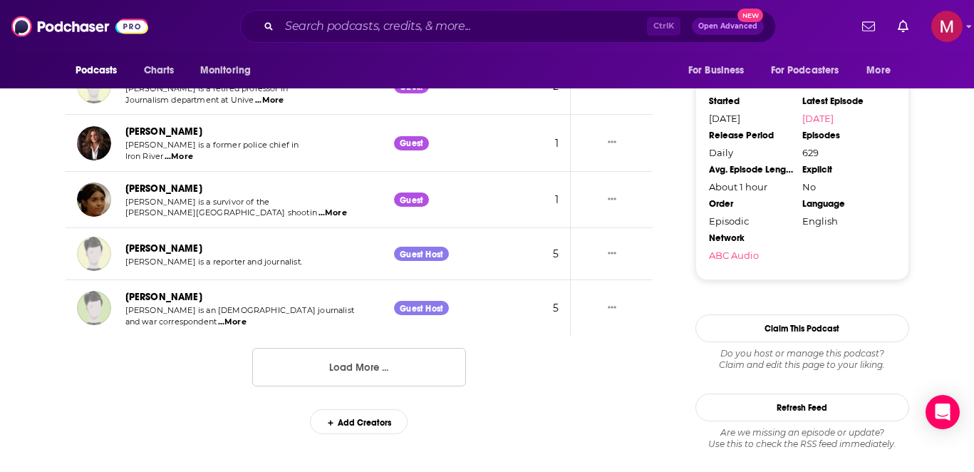
scroll to position [1616, 0]
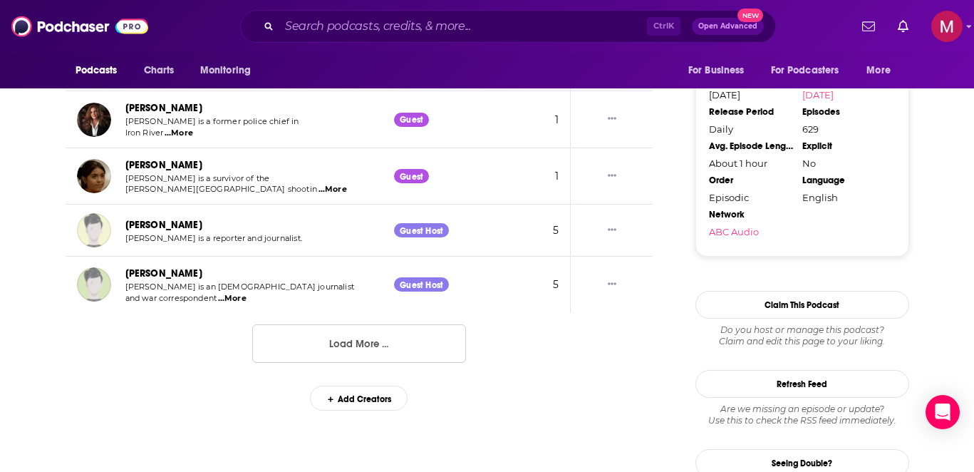
click at [350, 324] on button "Load More ..." at bounding box center [359, 343] width 214 height 38
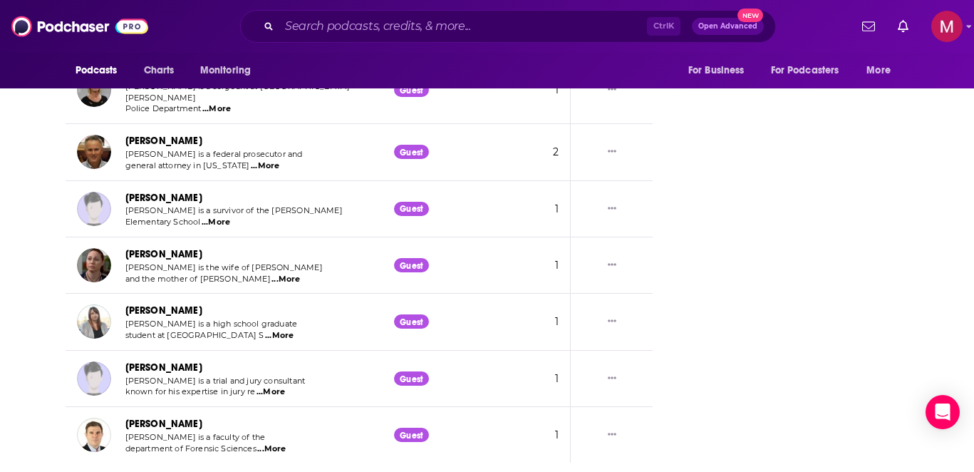
scroll to position [2933, 0]
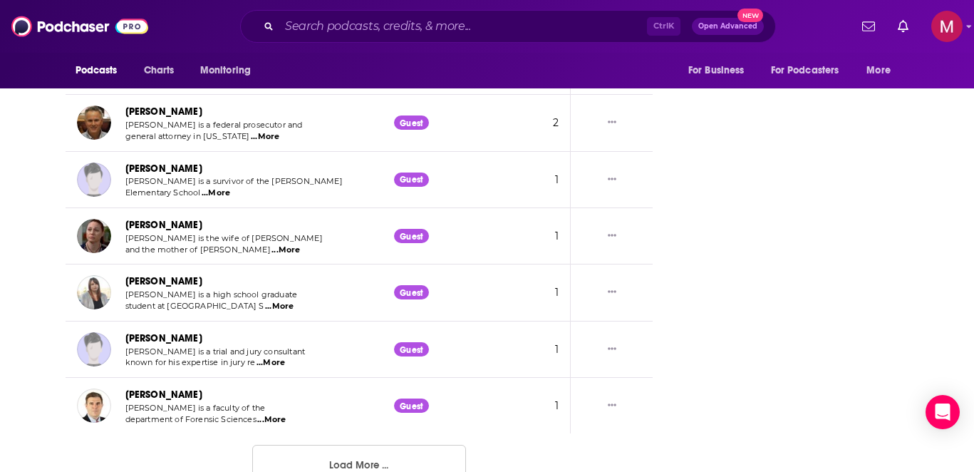
click at [363, 445] on button "Load More ..." at bounding box center [359, 464] width 214 height 38
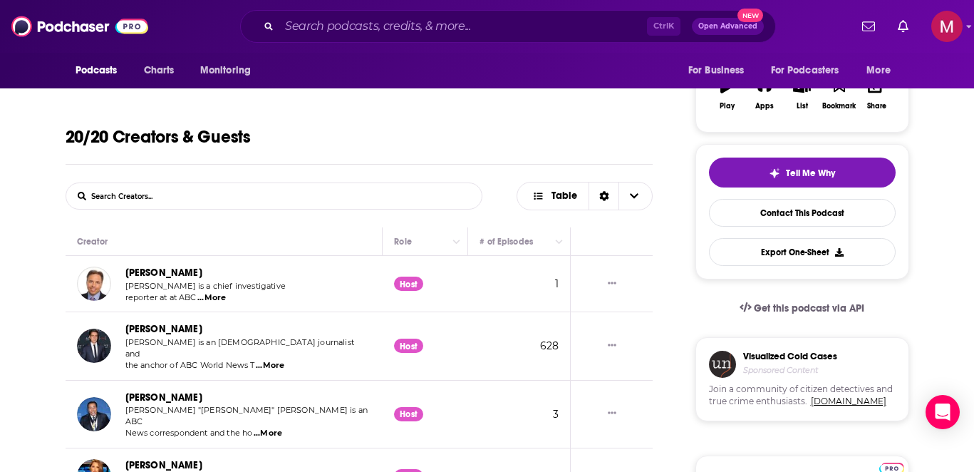
scroll to position [174, 0]
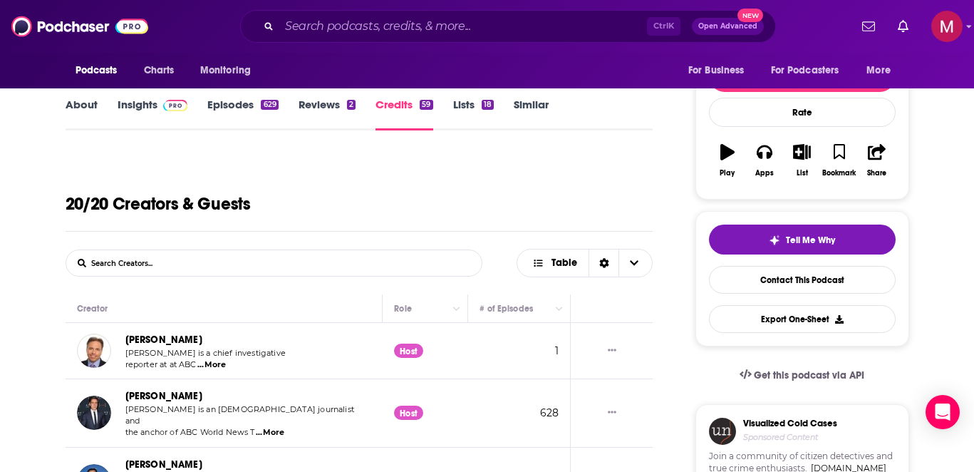
click at [235, 202] on h1 "20/20 Creators & Guests" at bounding box center [158, 203] width 185 height 21
drag, startPoint x: 235, startPoint y: 202, endPoint x: 68, endPoint y: 202, distance: 166.8
click at [68, 202] on h1 "20/20 Creators & Guests" at bounding box center [158, 203] width 185 height 21
drag, startPoint x: 68, startPoint y: 202, endPoint x: 217, endPoint y: 198, distance: 149.0
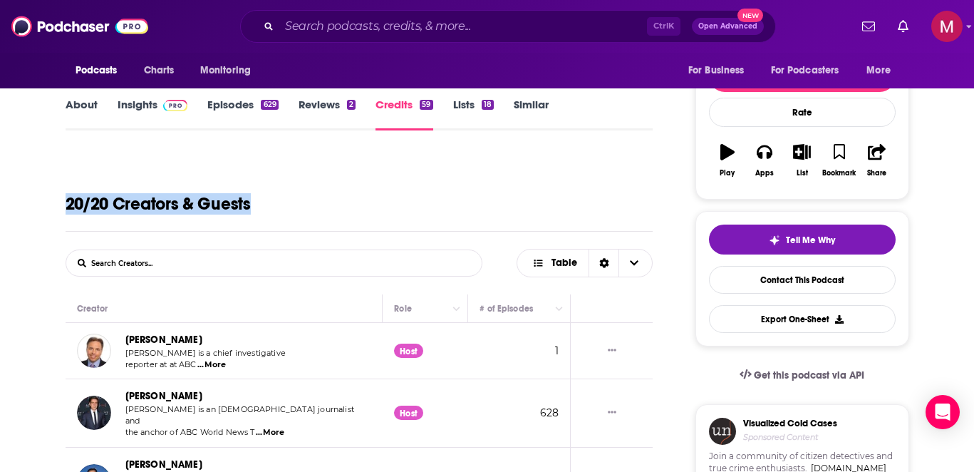
click at [217, 198] on h1 "20/20 Creators & Guests" at bounding box center [158, 203] width 185 height 21
drag, startPoint x: 217, startPoint y: 198, endPoint x: 61, endPoint y: 198, distance: 156.8
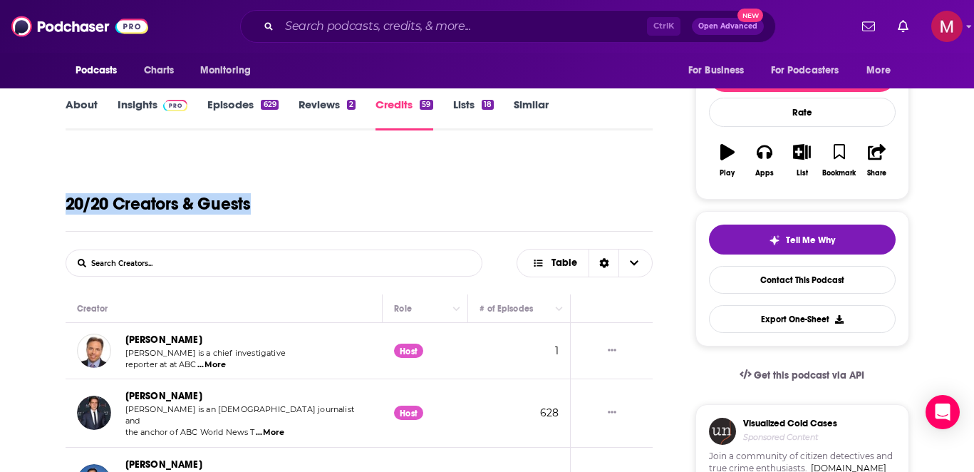
drag, startPoint x: 61, startPoint y: 198, endPoint x: 235, endPoint y: 200, distance: 174.6
click at [235, 200] on h1 "20/20 Creators & Guests" at bounding box center [158, 203] width 185 height 21
drag, startPoint x: 235, startPoint y: 200, endPoint x: 36, endPoint y: 200, distance: 198.8
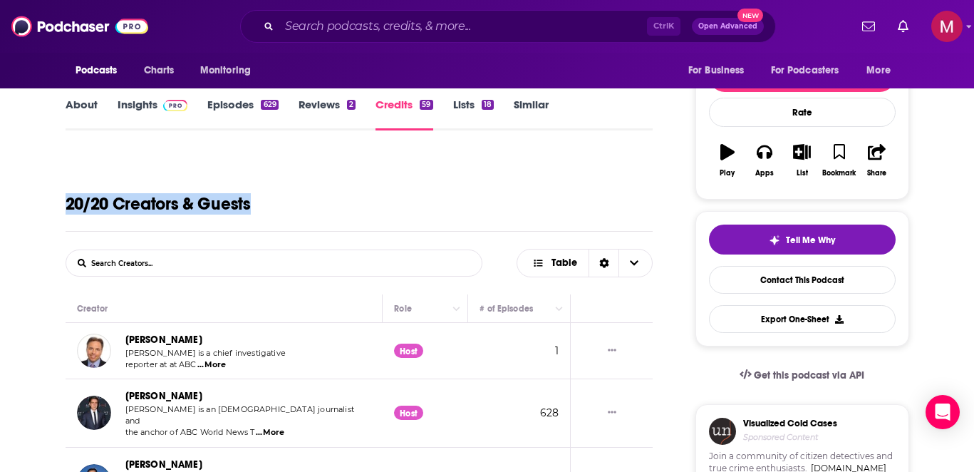
drag, startPoint x: 36, startPoint y: 200, endPoint x: 219, endPoint y: 207, distance: 182.6
click at [219, 207] on h1 "20/20 Creators & Guests" at bounding box center [158, 203] width 185 height 21
click at [73, 202] on h1 "20/20 Creators & Guests" at bounding box center [158, 203] width 185 height 21
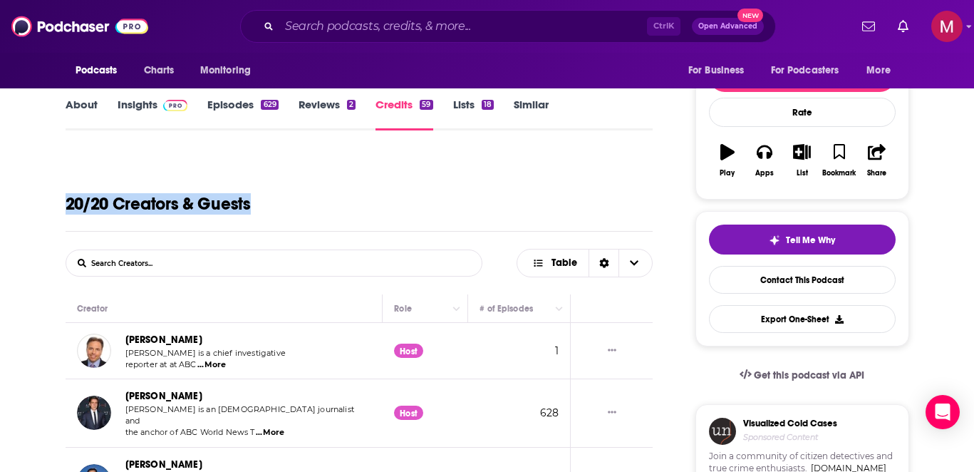
drag, startPoint x: 73, startPoint y: 202, endPoint x: 283, endPoint y: 199, distance: 209.5
click at [283, 199] on div "20/20 Creators & Guests" at bounding box center [360, 192] width 588 height 78
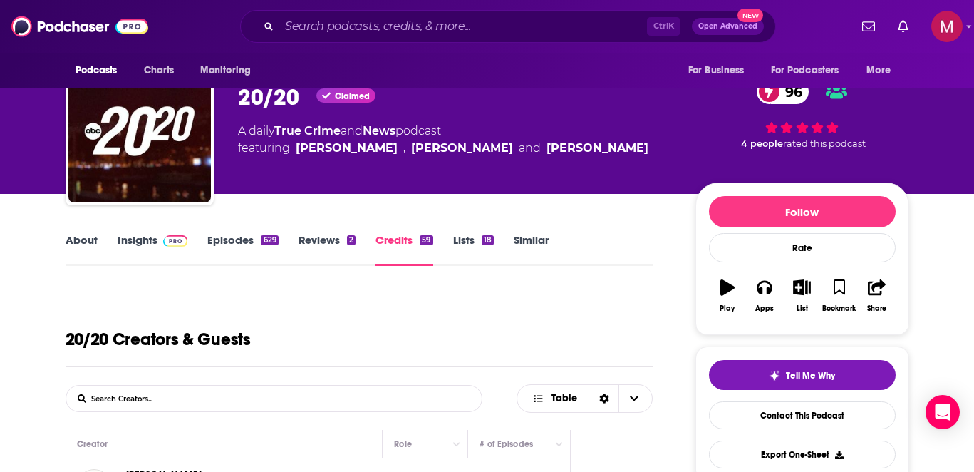
scroll to position [3, 0]
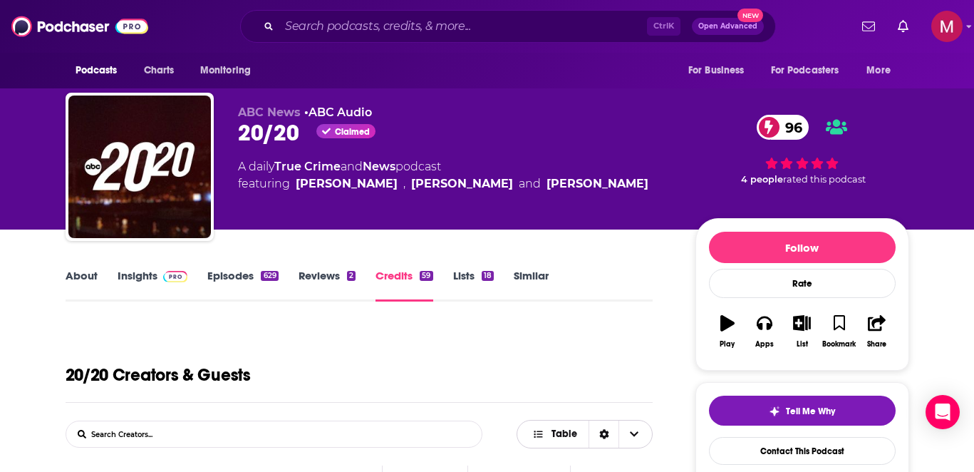
click at [604, 428] on div "Sort Direction" at bounding box center [604, 433] width 30 height 27
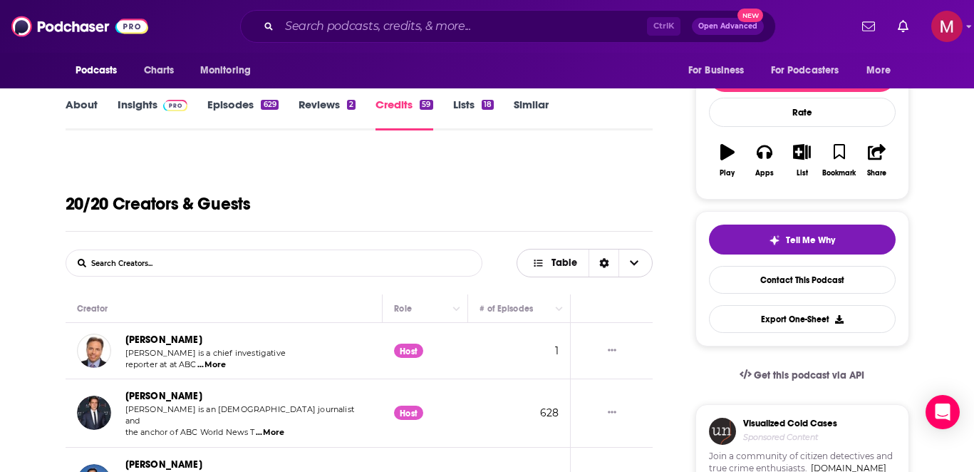
click at [629, 262] on span "Choose View" at bounding box center [634, 262] width 30 height 27
click at [630, 262] on icon "Choose View" at bounding box center [634, 263] width 9 height 10
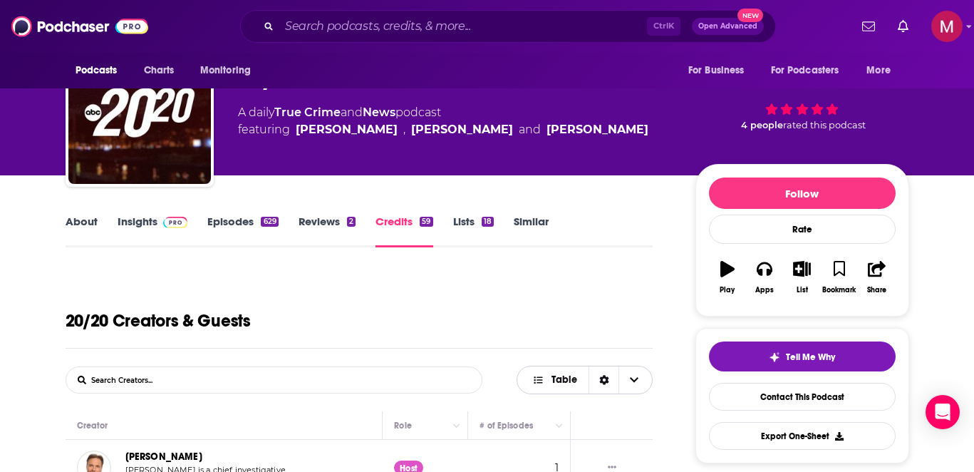
scroll to position [3, 0]
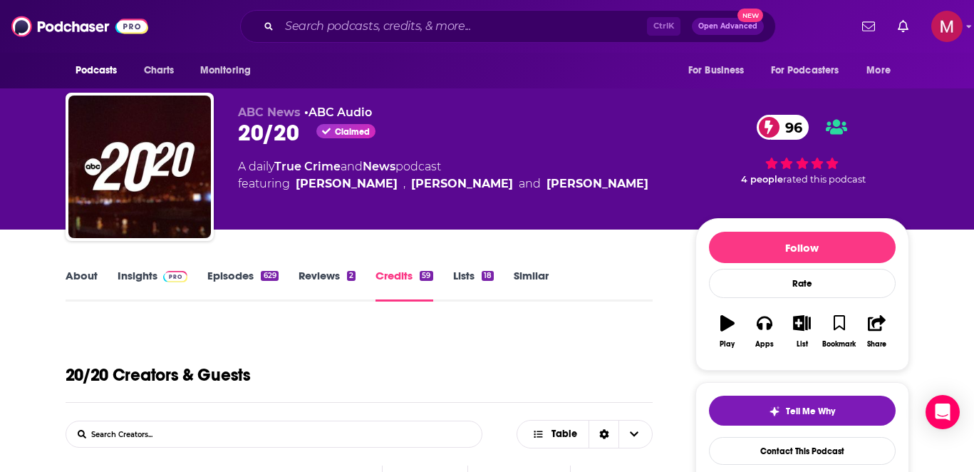
click at [325, 289] on link "Reviews 2" at bounding box center [327, 285] width 57 height 33
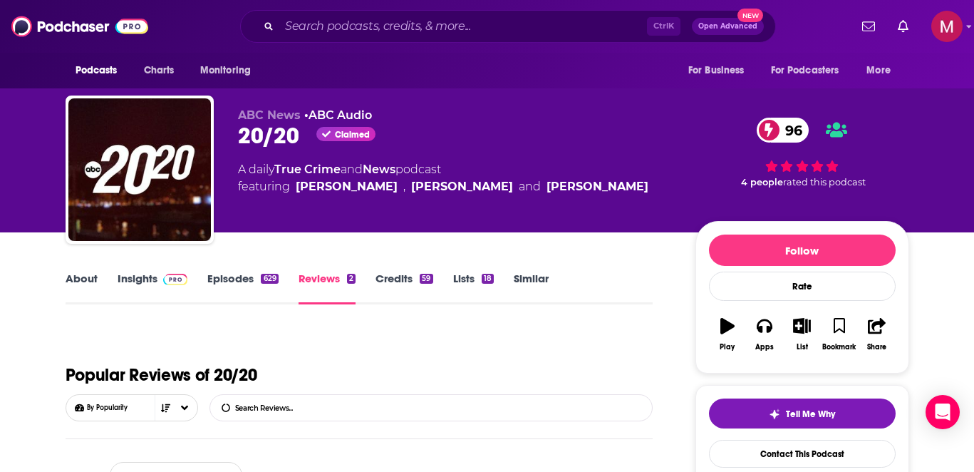
click at [404, 279] on link "Credits 59" at bounding box center [404, 288] width 57 height 33
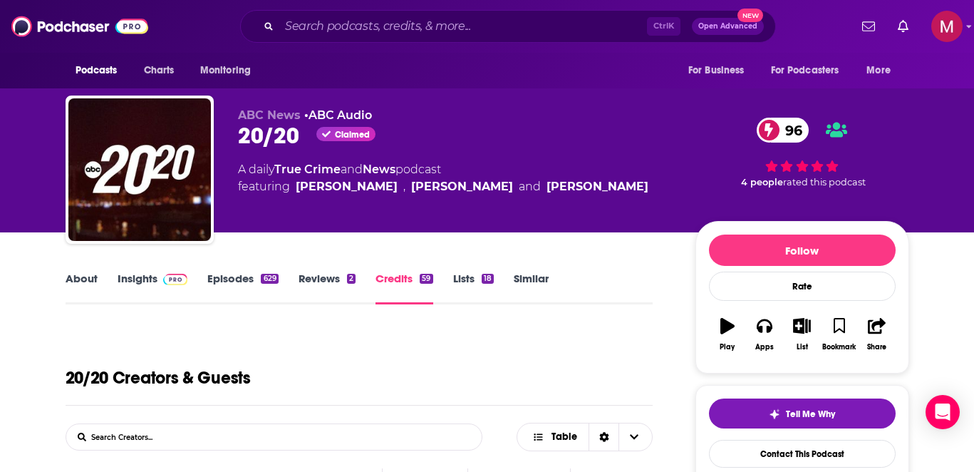
drag, startPoint x: 627, startPoint y: 192, endPoint x: 229, endPoint y: 104, distance: 407.2
click at [229, 104] on div "ABC News • ABC Audio 20/20 Claimed 96 A daily True Crime and News podcast featu…" at bounding box center [488, 172] width 844 height 154
drag, startPoint x: 229, startPoint y: 104, endPoint x: 621, endPoint y: 206, distance: 405.0
click at [621, 206] on div "ABC News • ABC Audio 20/20 Claimed 96 A daily True Crime and News podcast featu…" at bounding box center [488, 172] width 844 height 154
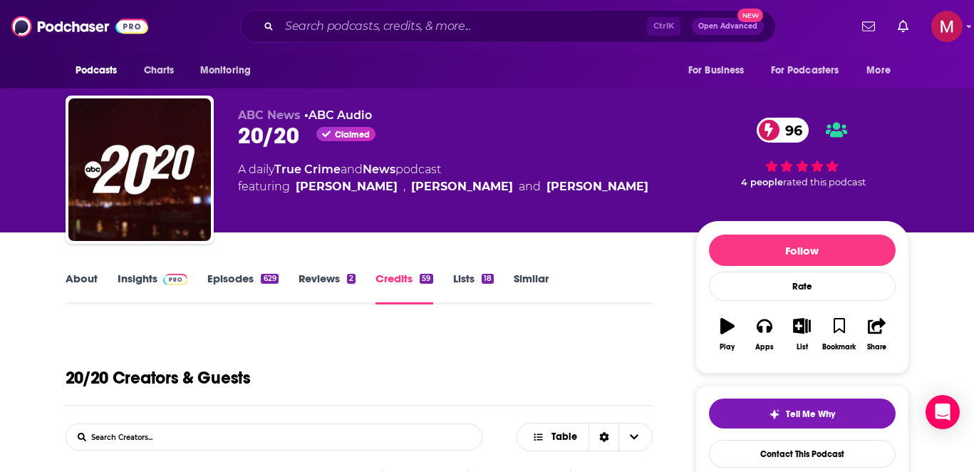
click at [621, 206] on div "ABC News • ABC Audio 20/20 Claimed 96 A daily True Crime and News podcast featu…" at bounding box center [455, 165] width 435 height 114
drag, startPoint x: 622, startPoint y: 205, endPoint x: 232, endPoint y: 103, distance: 403.6
click at [232, 103] on div "ABC News • ABC Audio 20/20 Claimed 96 A daily True Crime and News podcast featu…" at bounding box center [488, 172] width 844 height 154
drag, startPoint x: 232, startPoint y: 103, endPoint x: 615, endPoint y: 187, distance: 392.5
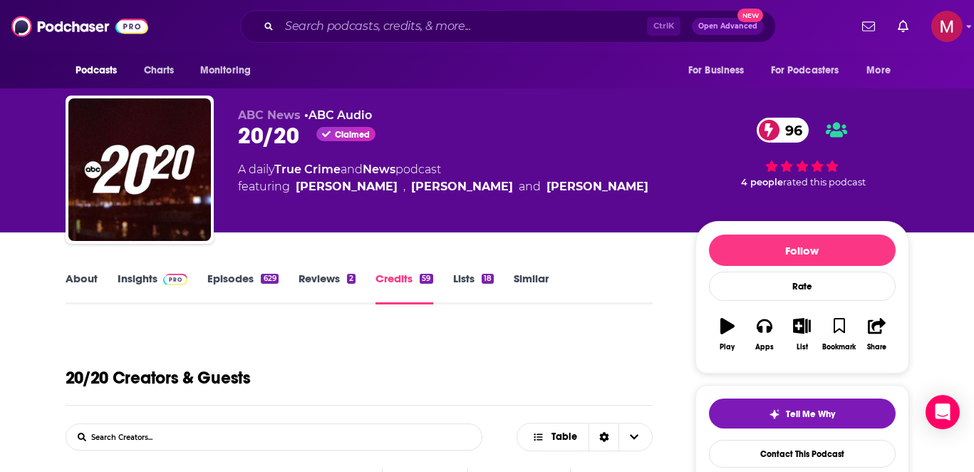
click at [615, 187] on div "ABC News • ABC Audio 20/20 Claimed 96 A daily True Crime and News podcast featu…" at bounding box center [488, 172] width 844 height 154
click at [615, 187] on div "A daily True Crime and News podcast featuring [PERSON_NAME] , [PERSON_NAME] and…" at bounding box center [455, 178] width 435 height 34
drag, startPoint x: 615, startPoint y: 187, endPoint x: 233, endPoint y: 103, distance: 391.0
click at [233, 103] on div "ABC News • ABC Audio 20/20 Claimed 96 A daily True Crime and News podcast featu…" at bounding box center [488, 172] width 844 height 154
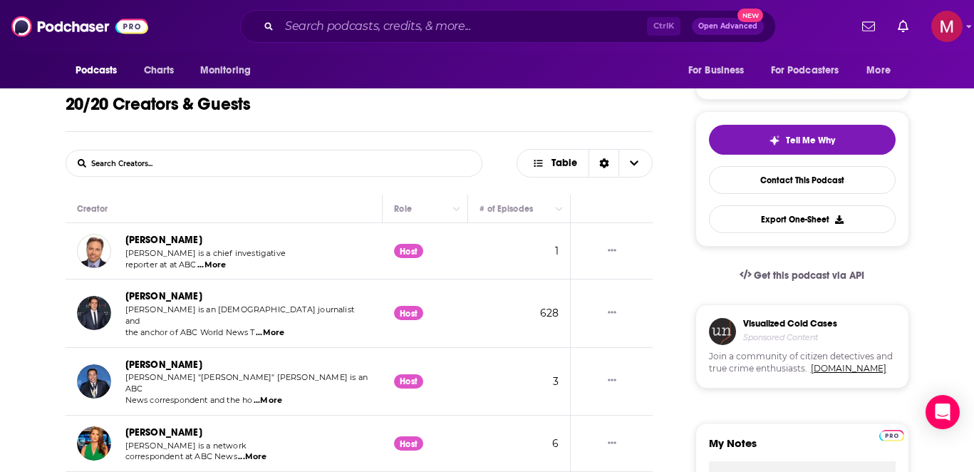
scroll to position [279, 0]
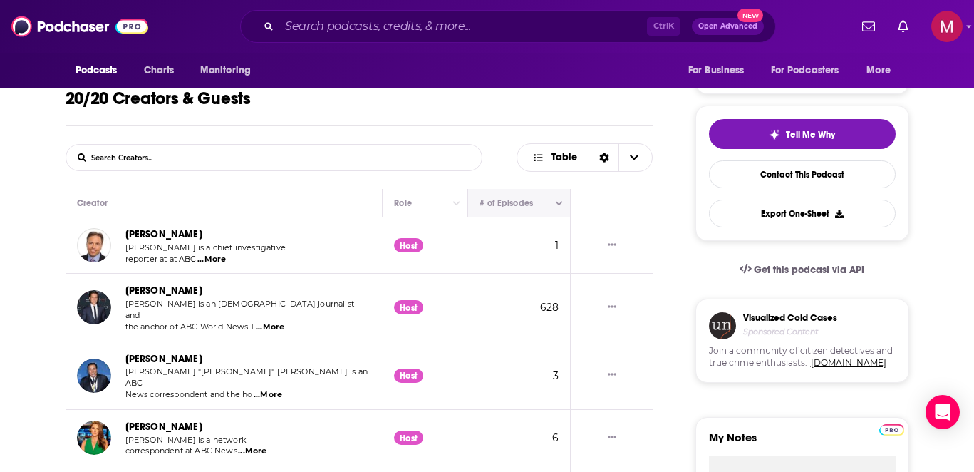
click at [530, 205] on button "Move" at bounding box center [518, 203] width 79 height 17
click at [512, 206] on icon "Move" at bounding box center [518, 203] width 17 height 17
click at [406, 201] on button "Move" at bounding box center [424, 203] width 62 height 17
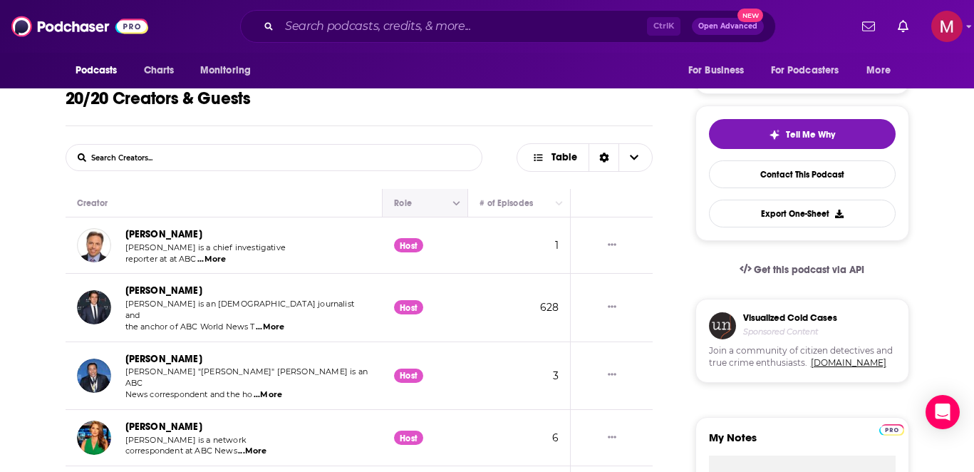
click at [406, 201] on button "Move" at bounding box center [424, 203] width 62 height 17
click at [217, 259] on span "...More" at bounding box center [211, 259] width 29 height 11
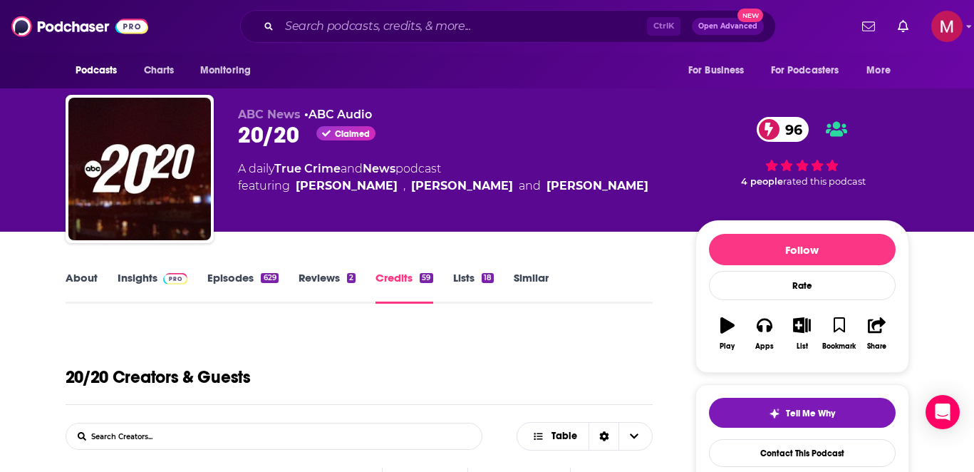
scroll to position [0, 0]
